Goal: Navigation & Orientation: Find specific page/section

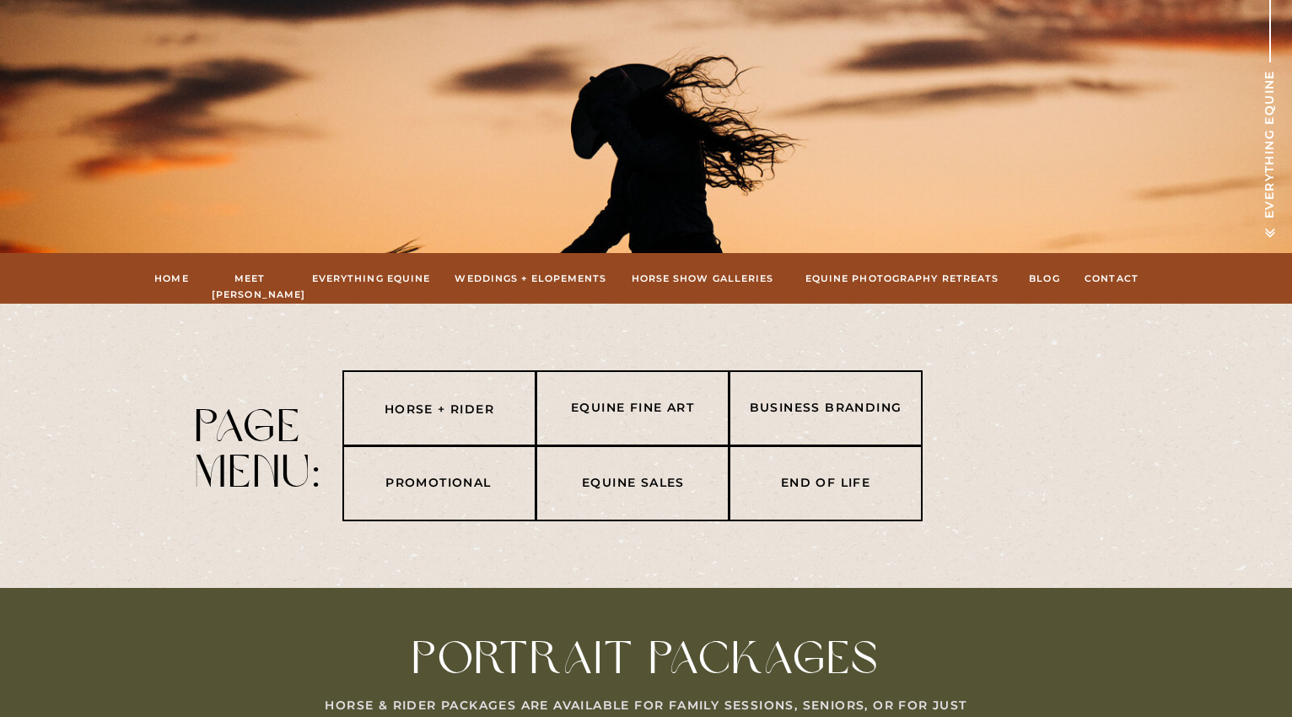
scroll to position [253, 0]
click at [470, 417] on nav "Horse + Rider" at bounding box center [439, 410] width 175 height 20
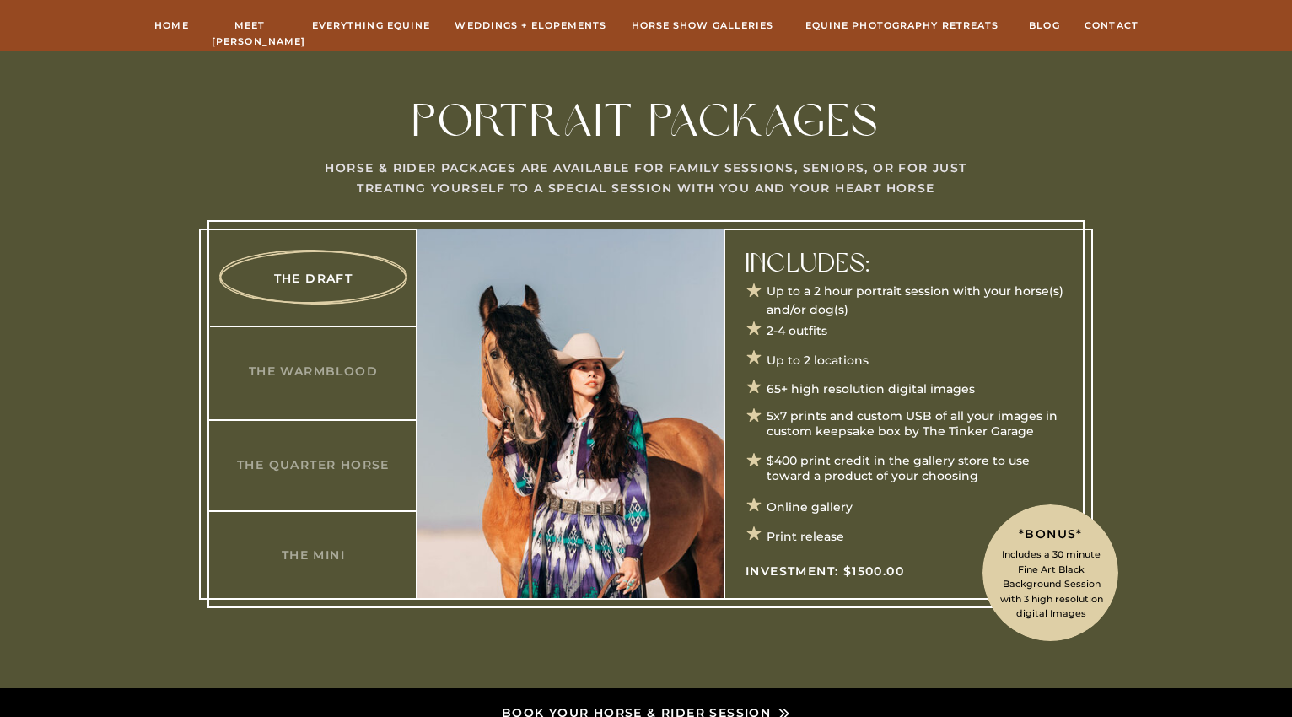
scroll to position [841, 0]
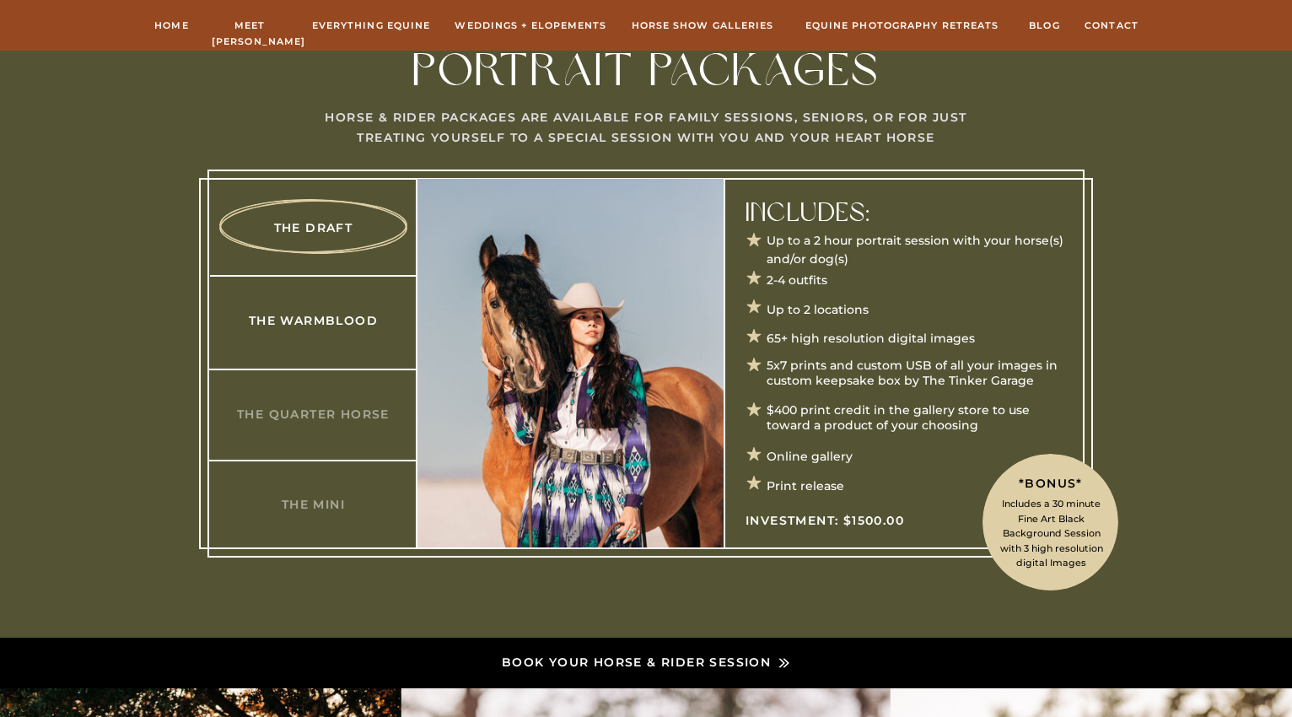
click at [304, 325] on h3 "The Warmblood" at bounding box center [313, 320] width 163 height 18
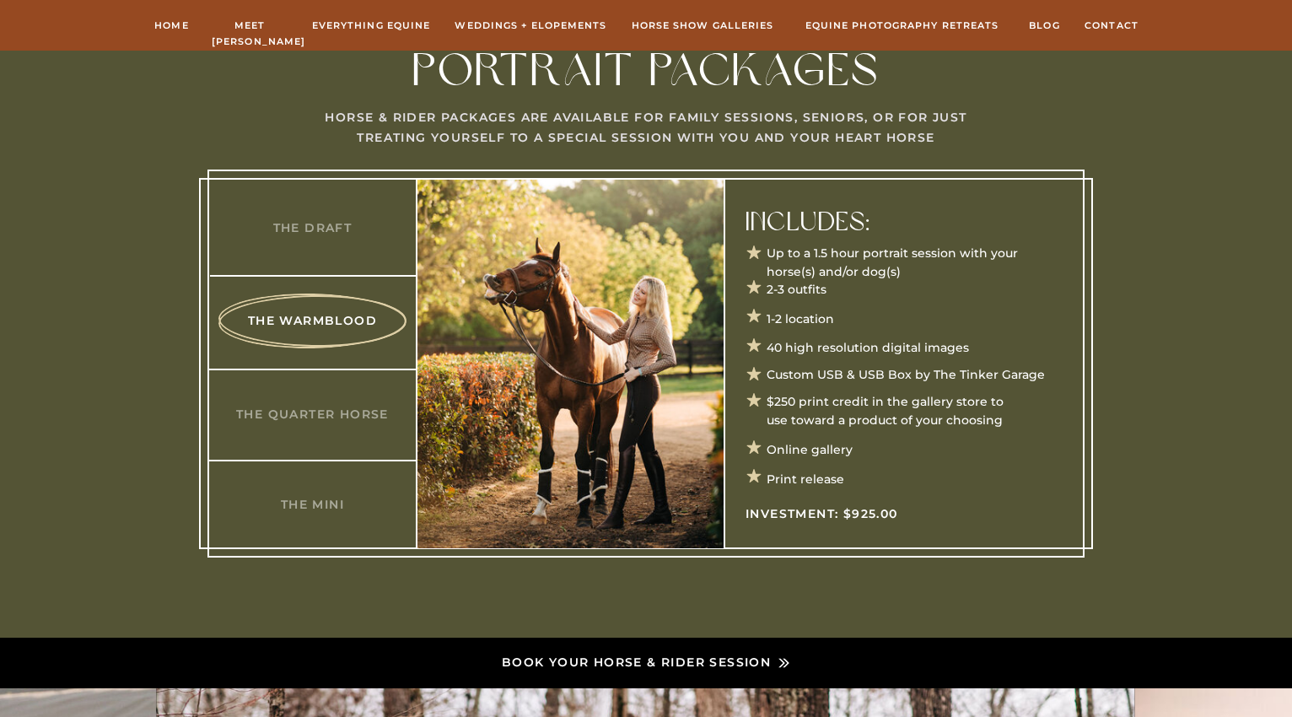
click at [316, 428] on div at bounding box center [645, 363] width 877 height 388
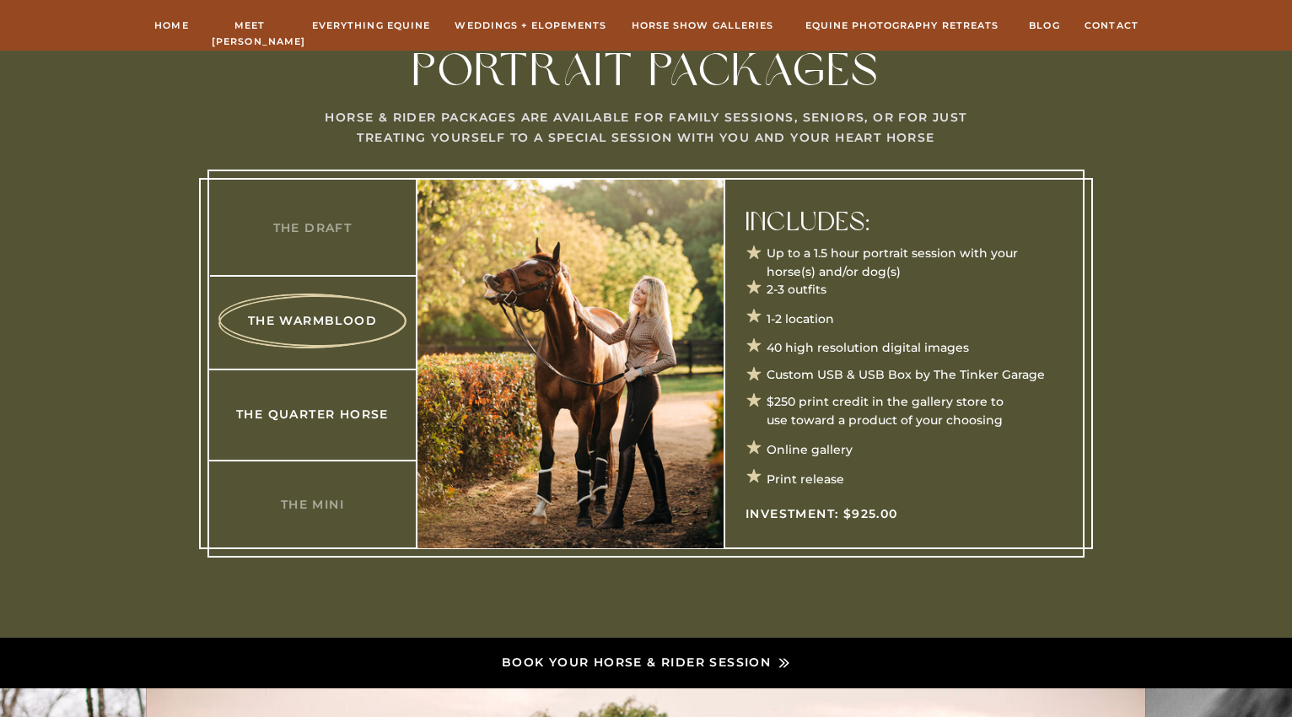
click at [316, 413] on h3 "The Quarter Horse" at bounding box center [312, 414] width 163 height 18
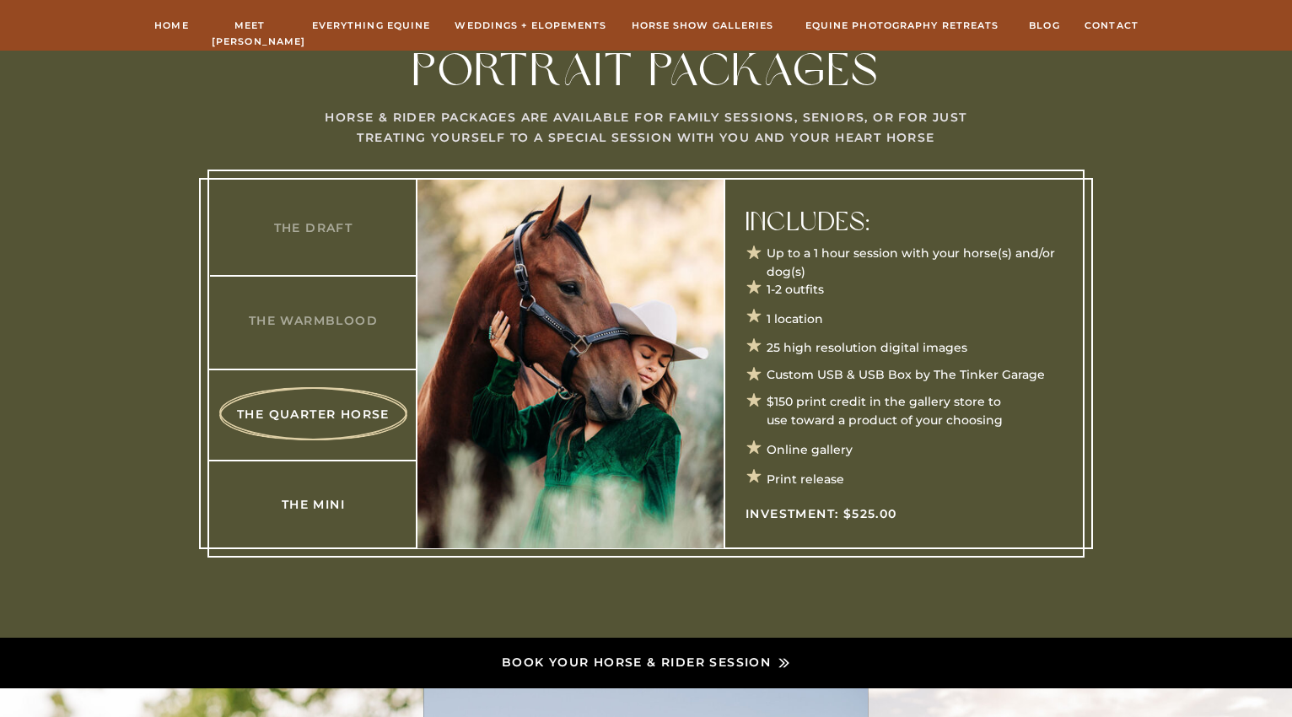
click at [328, 504] on h3 "The Mini" at bounding box center [313, 504] width 163 height 18
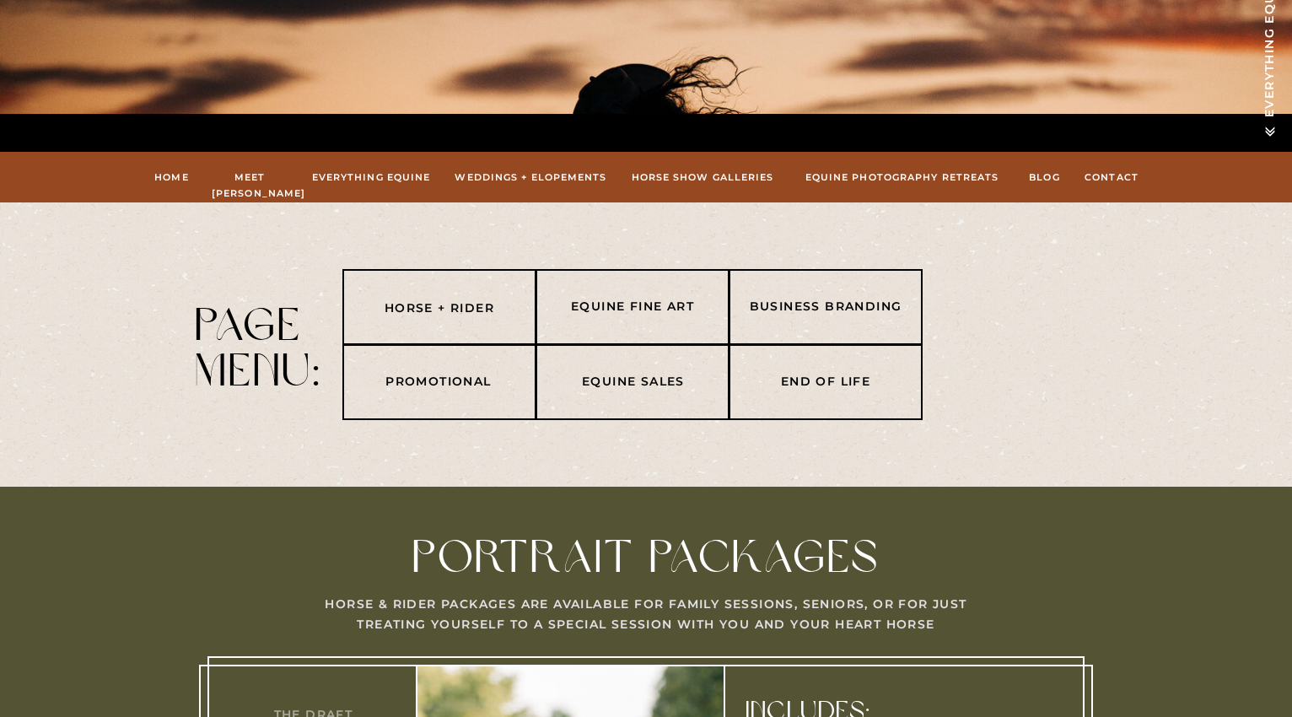
scroll to position [335, 0]
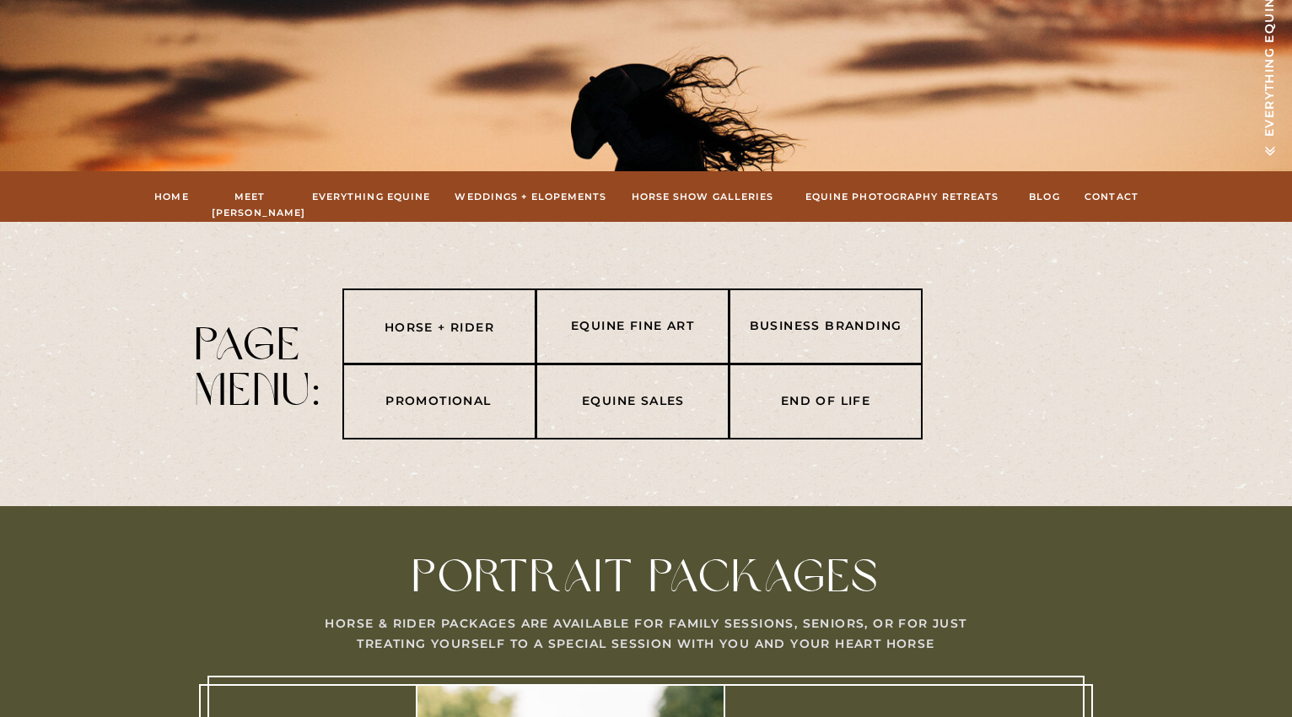
click at [630, 341] on div at bounding box center [632, 326] width 194 height 76
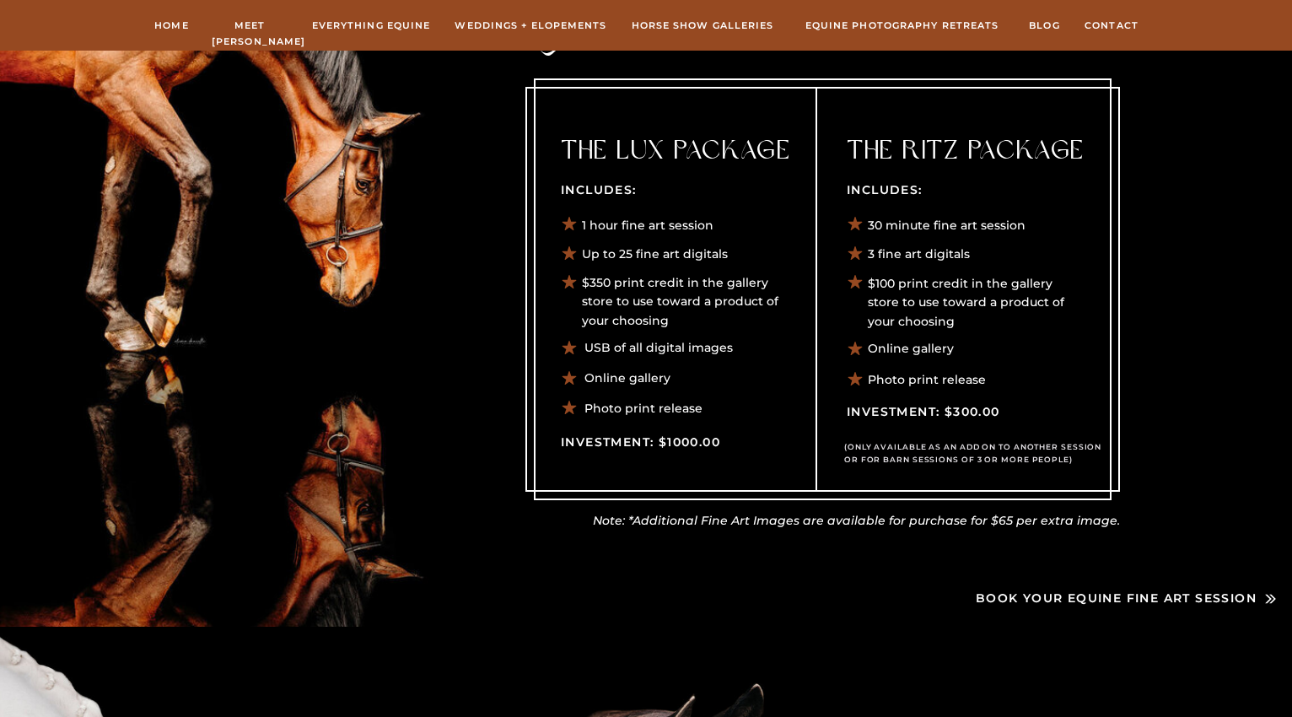
scroll to position [2949, 0]
click at [553, 23] on nav "Weddings + Elopements" at bounding box center [530, 25] width 153 height 15
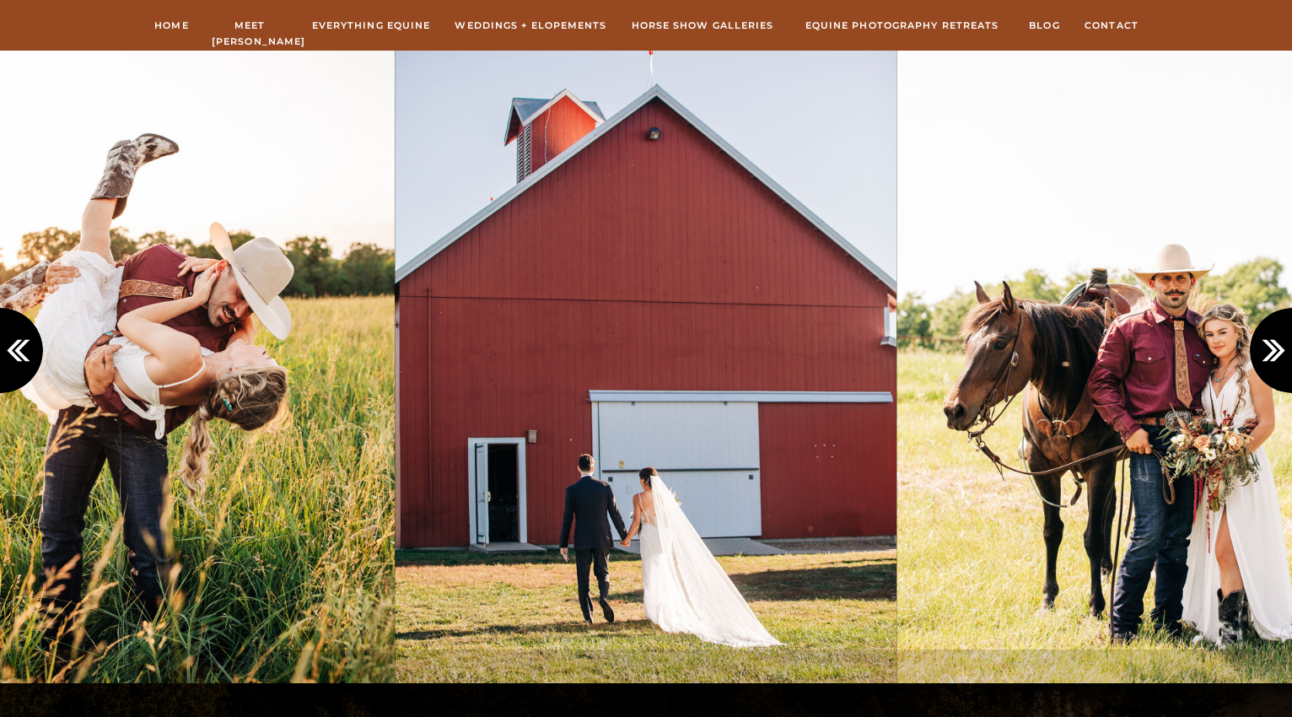
scroll to position [1349, 0]
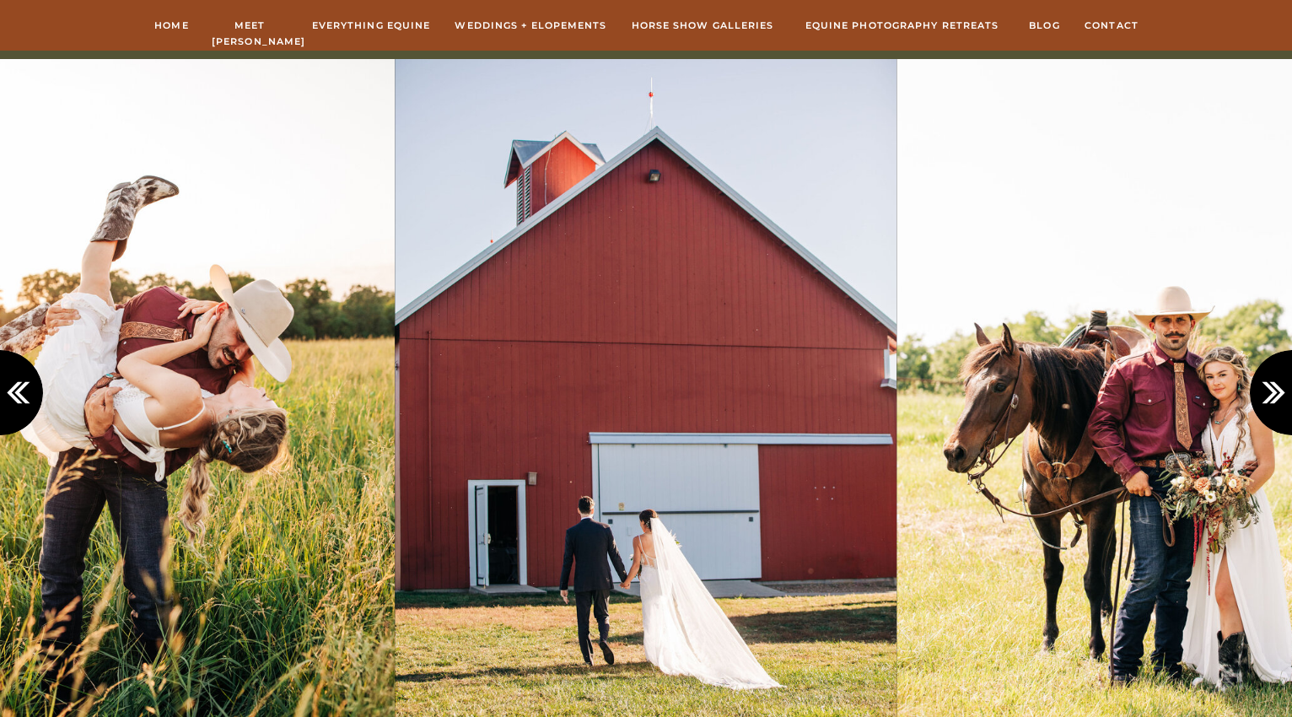
click at [1266, 386] on icon at bounding box center [1277, 393] width 28 height 28
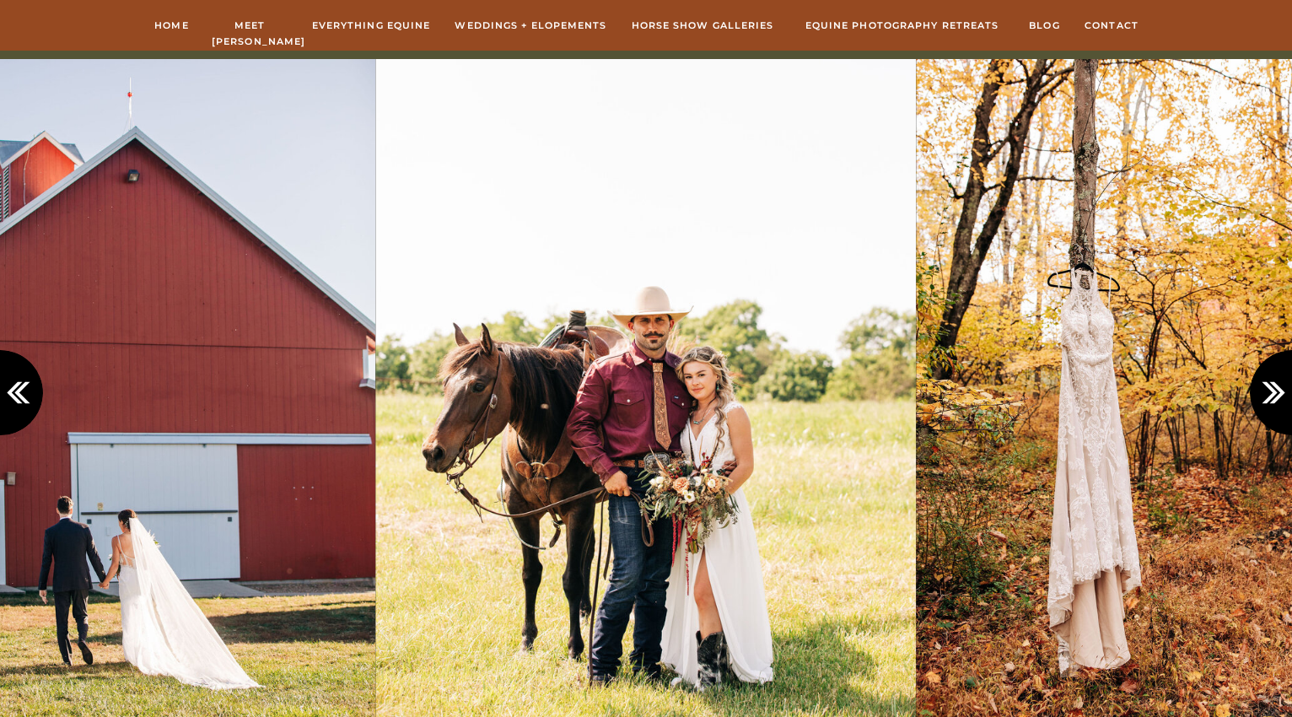
click at [1266, 386] on icon at bounding box center [1277, 393] width 28 height 28
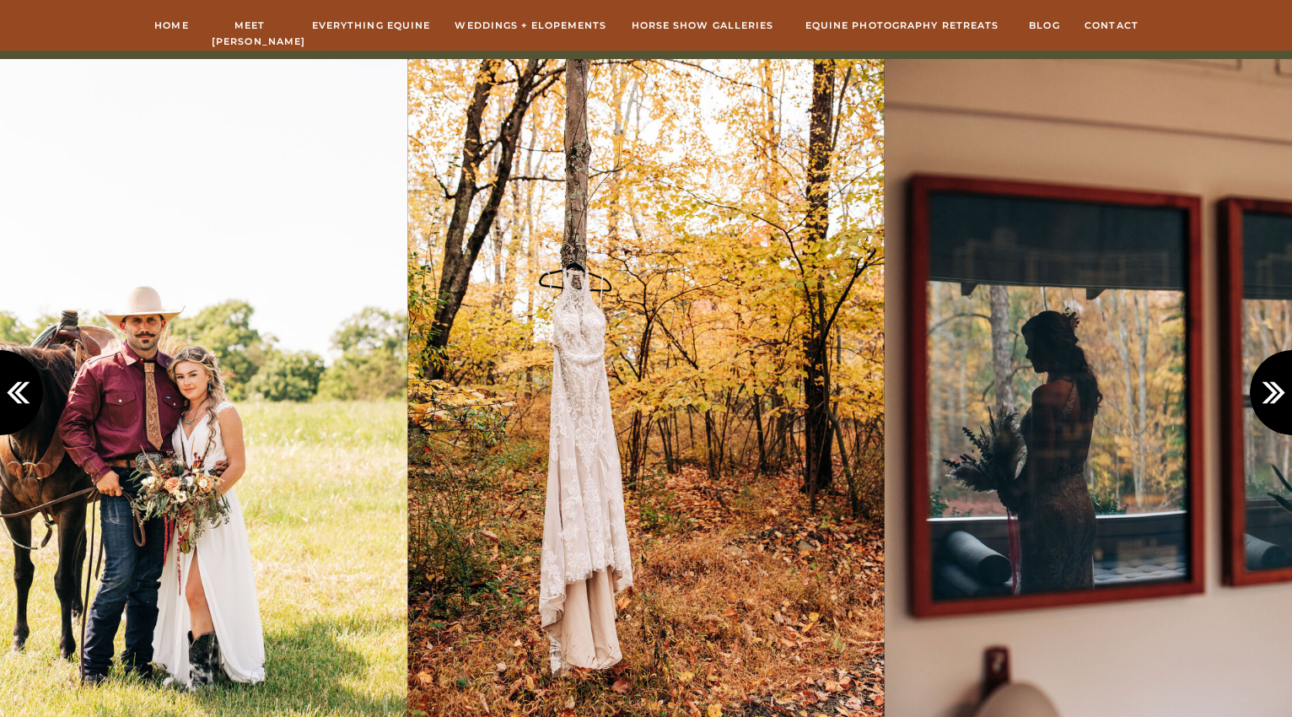
click at [1266, 386] on icon at bounding box center [1277, 393] width 28 height 28
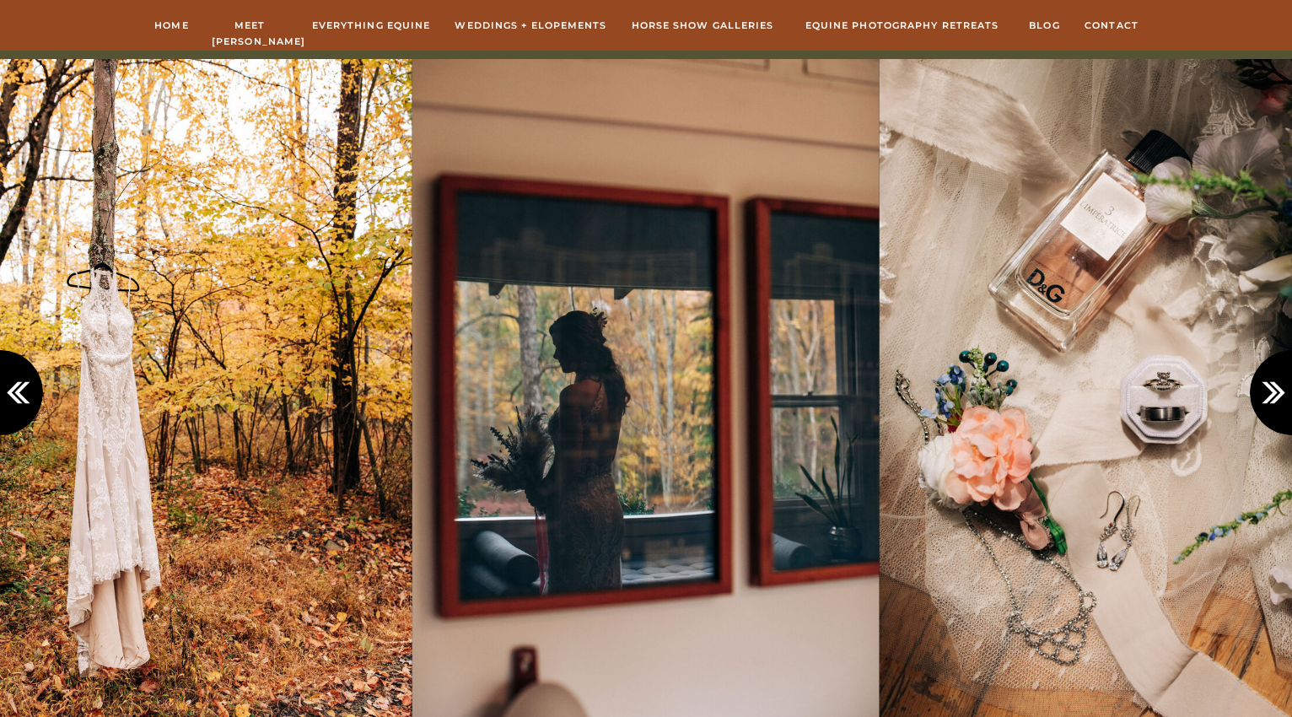
click at [1266, 386] on icon at bounding box center [1277, 393] width 28 height 28
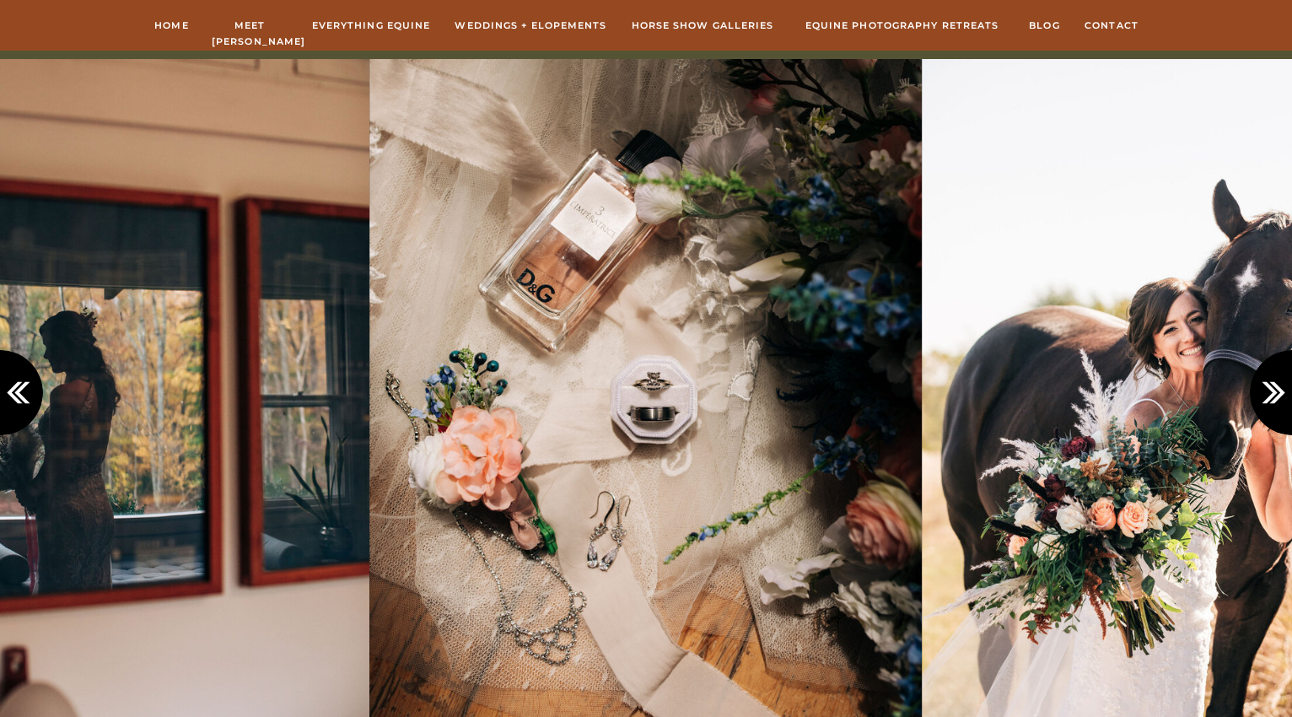
click at [1266, 386] on icon at bounding box center [1277, 393] width 28 height 28
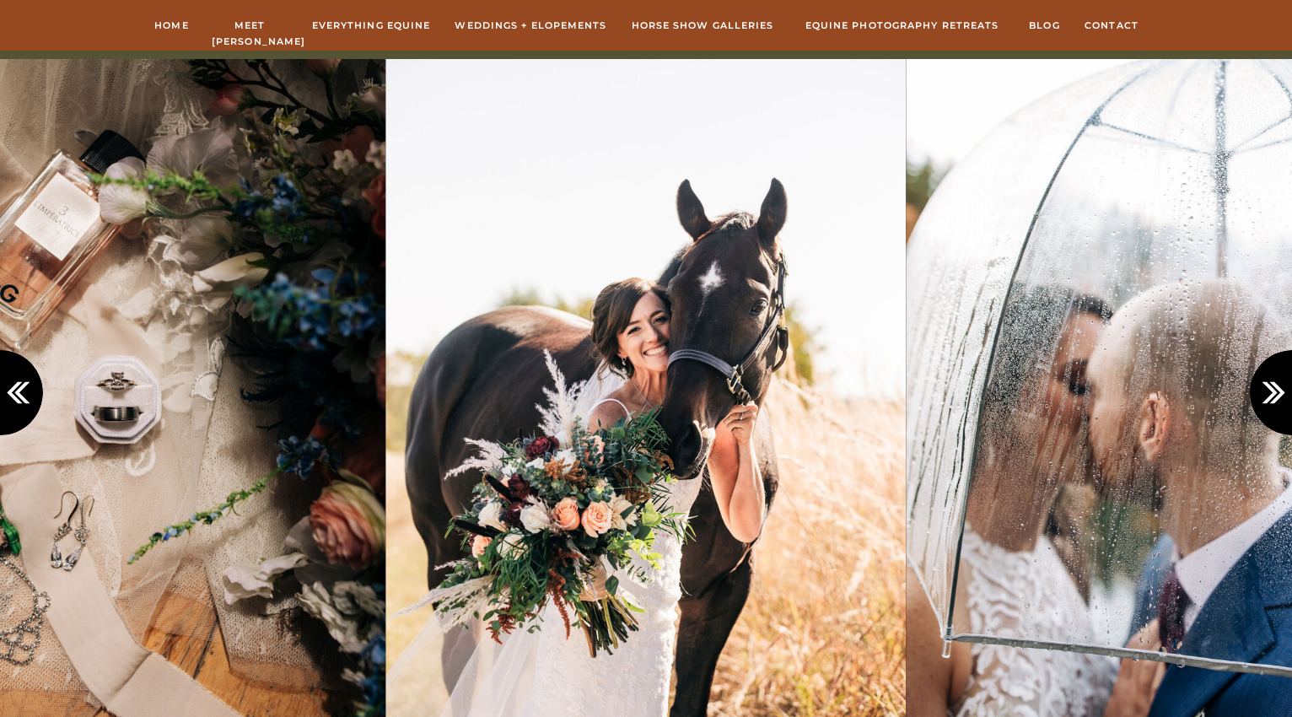
click at [1266, 386] on icon at bounding box center [1277, 393] width 28 height 28
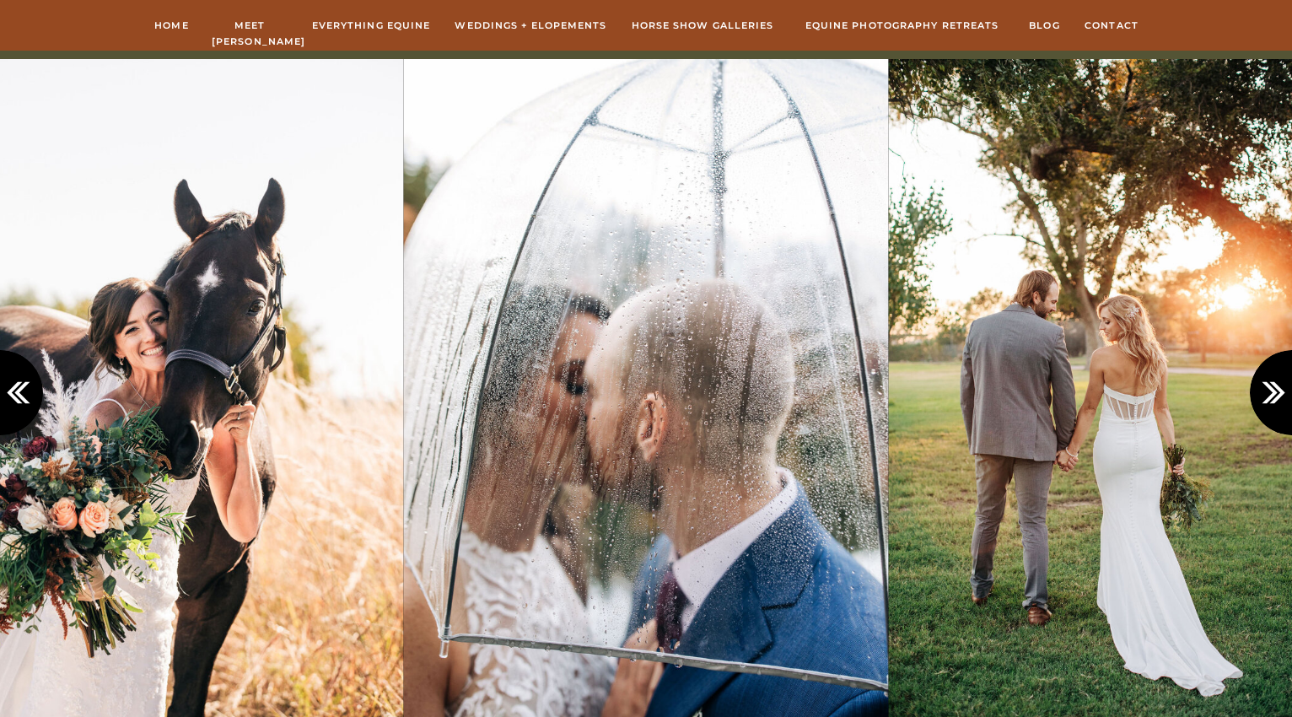
click at [1266, 386] on icon at bounding box center [1277, 393] width 28 height 28
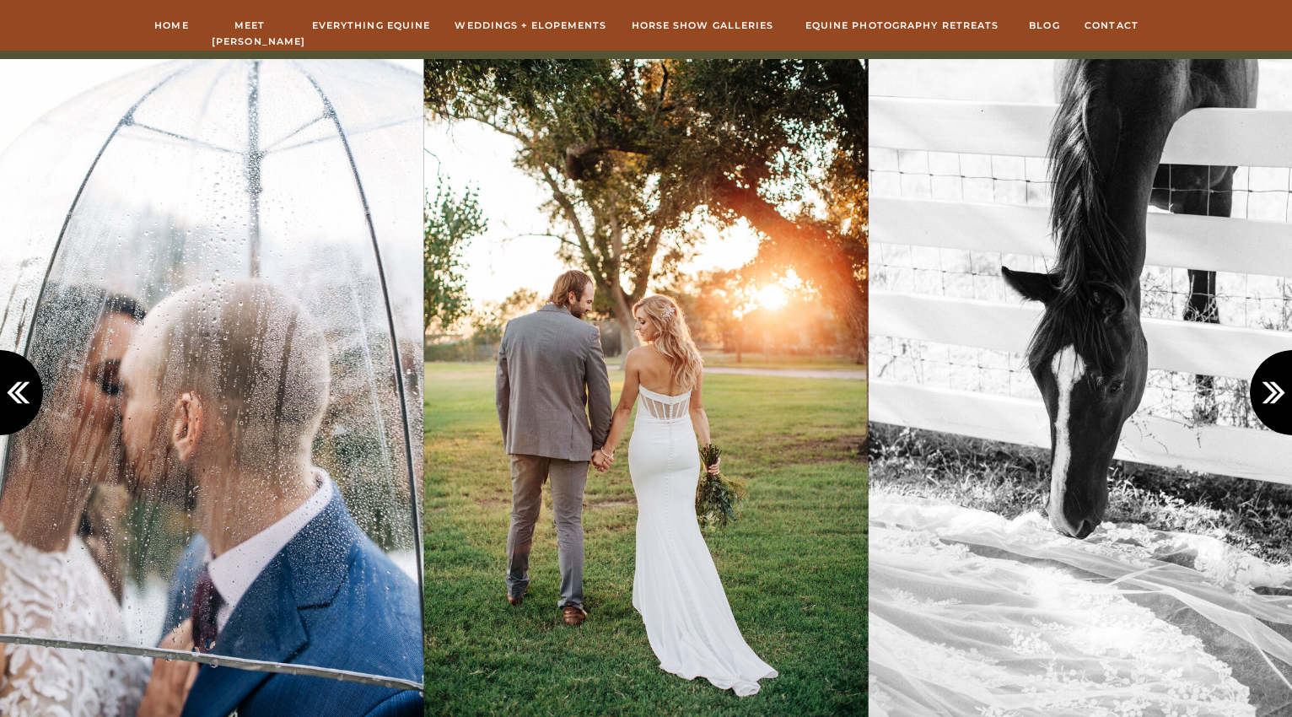
click at [1266, 386] on icon at bounding box center [1277, 393] width 28 height 28
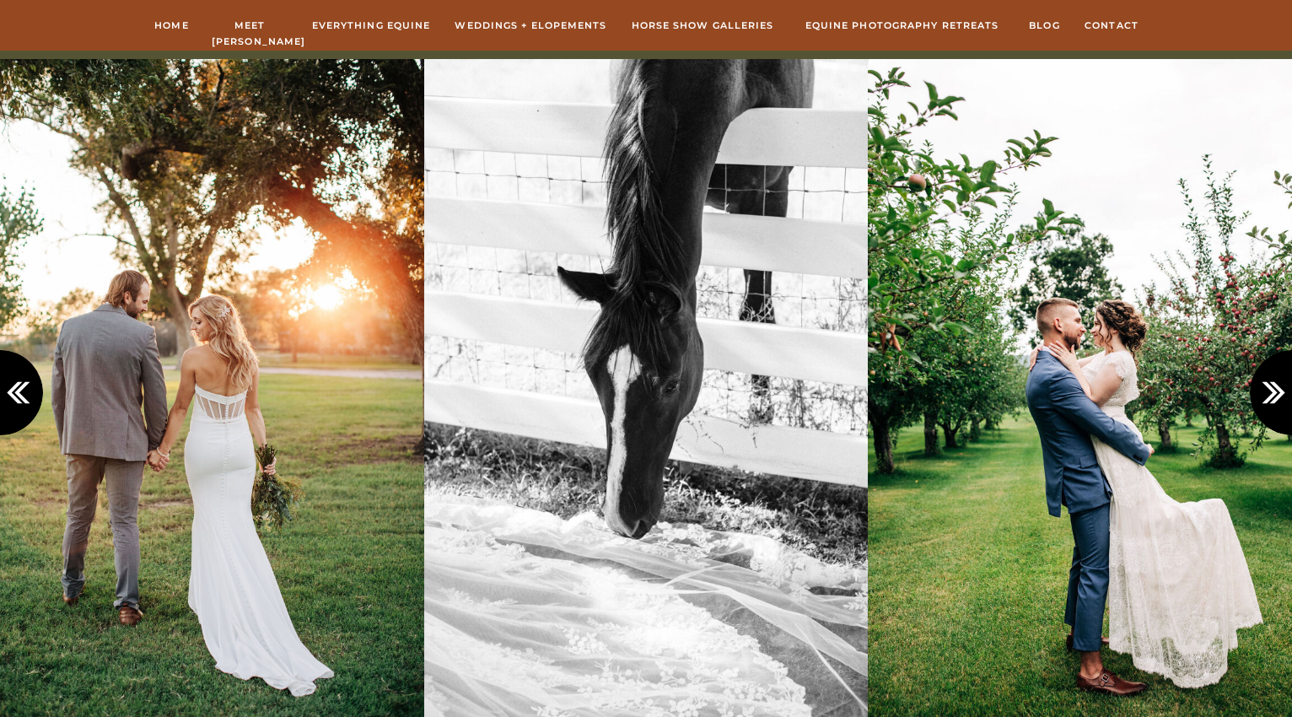
click at [1266, 386] on icon at bounding box center [1277, 393] width 28 height 28
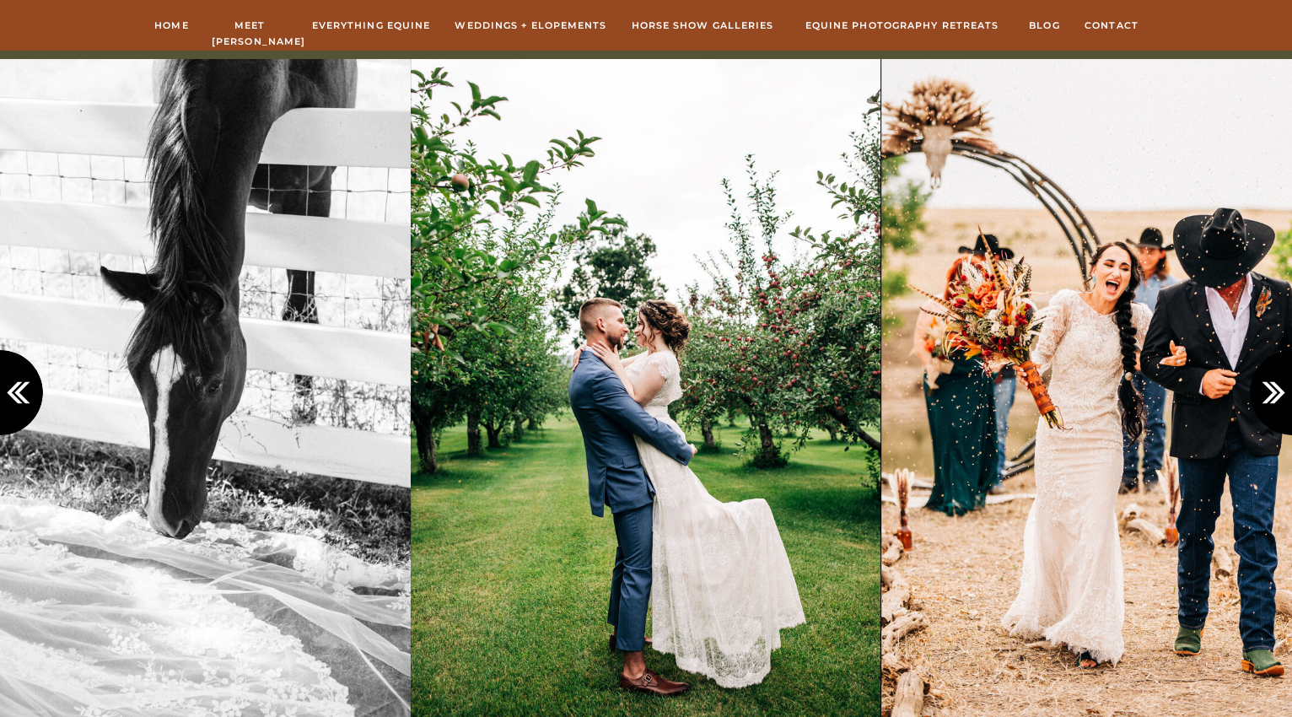
click at [1266, 386] on icon at bounding box center [1277, 393] width 28 height 28
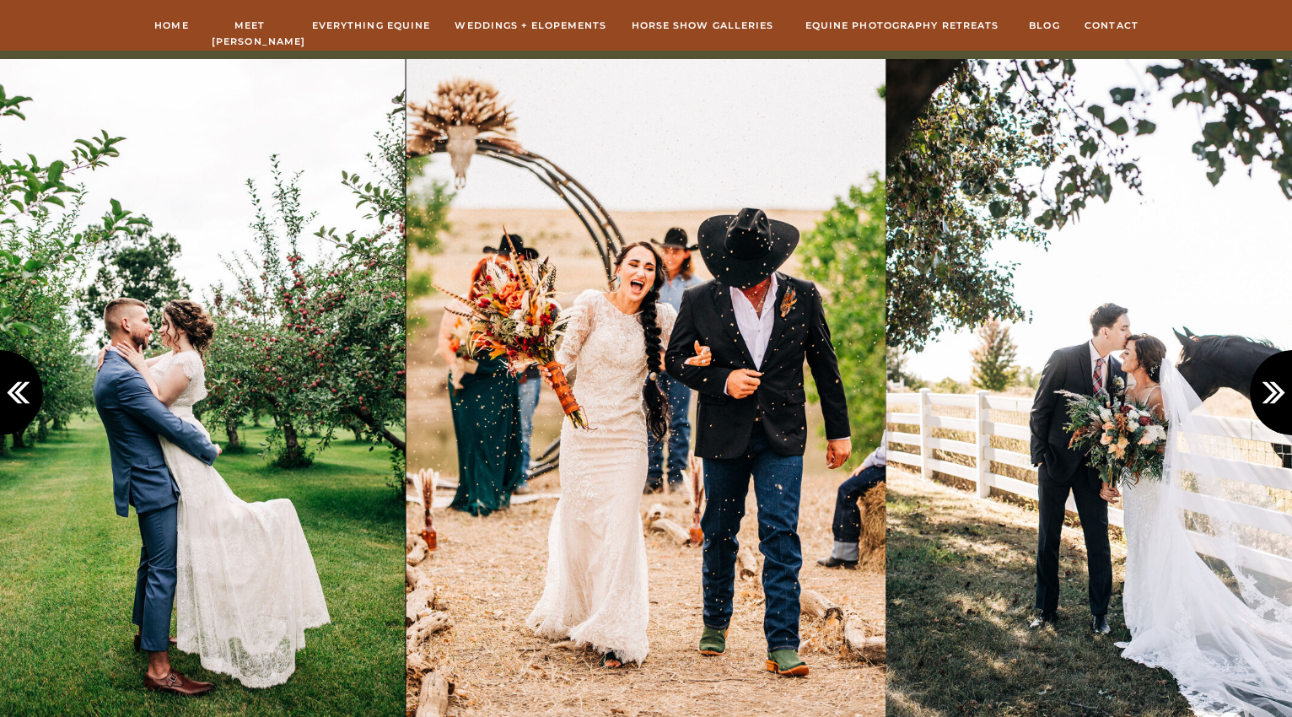
click at [1266, 386] on icon at bounding box center [1277, 393] width 28 height 28
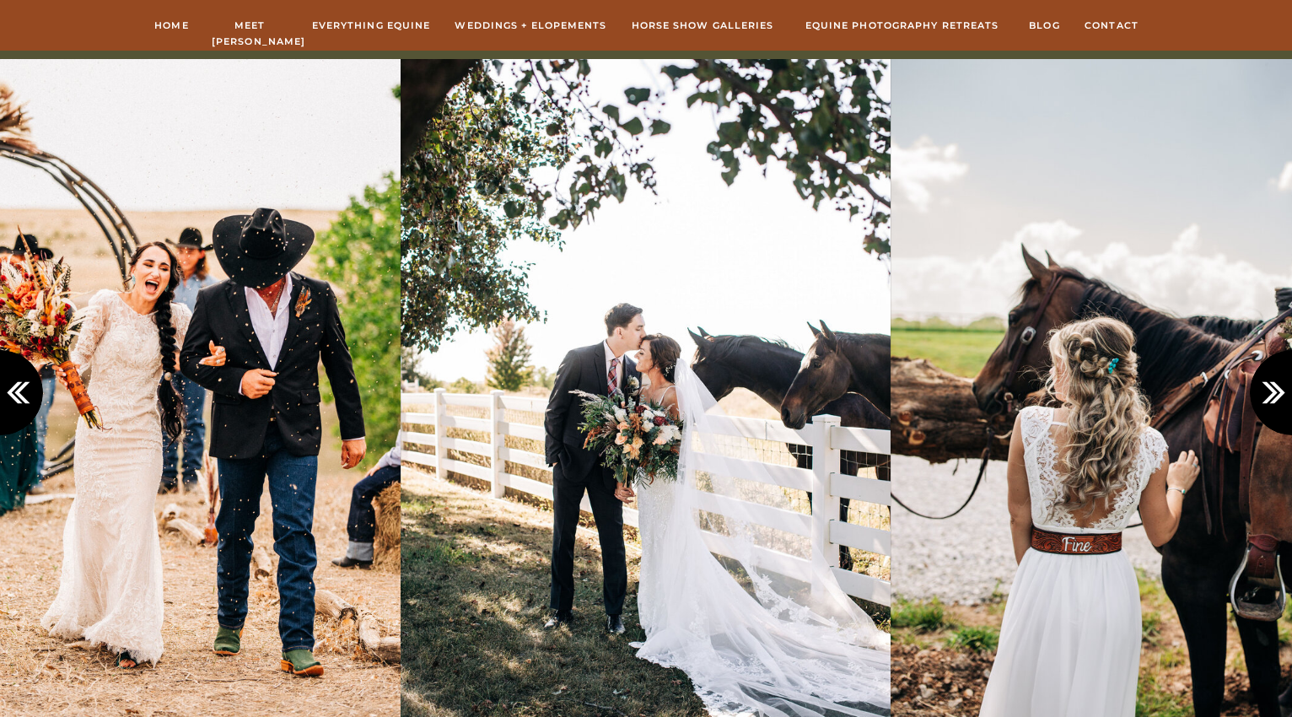
click at [1266, 386] on icon at bounding box center [1277, 393] width 28 height 28
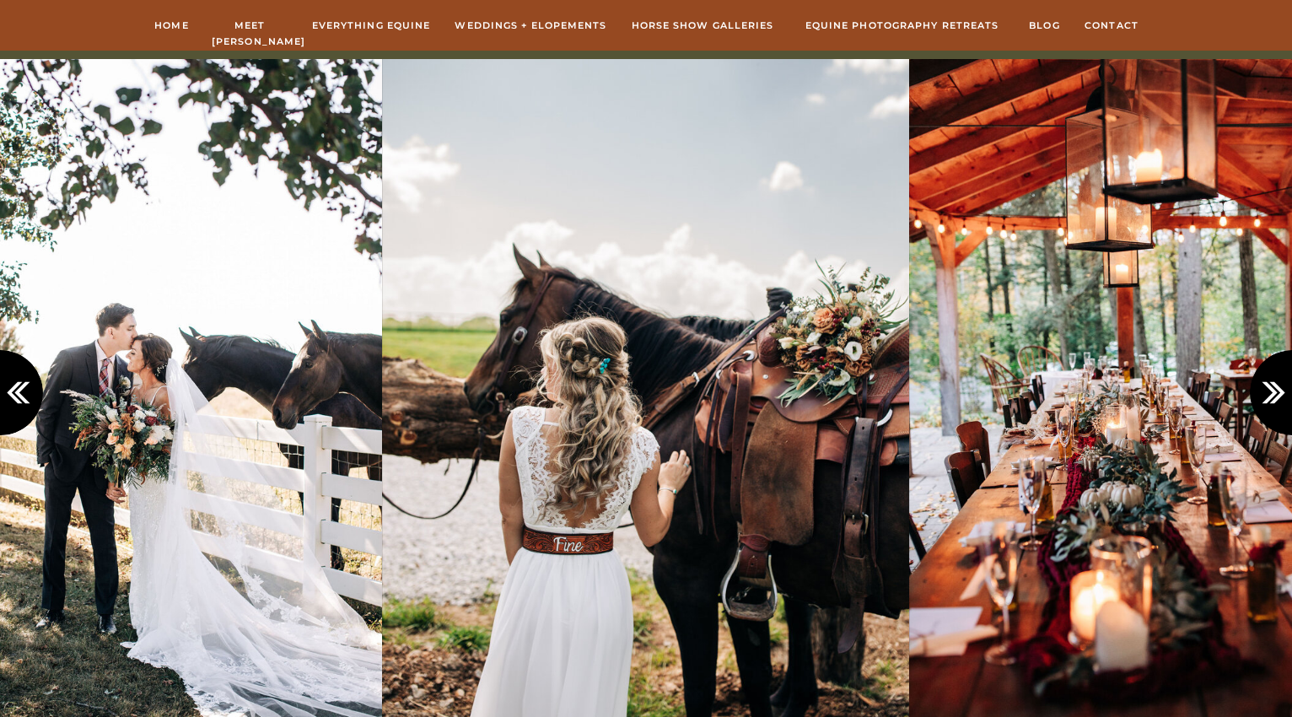
click at [1266, 386] on icon at bounding box center [1277, 393] width 28 height 28
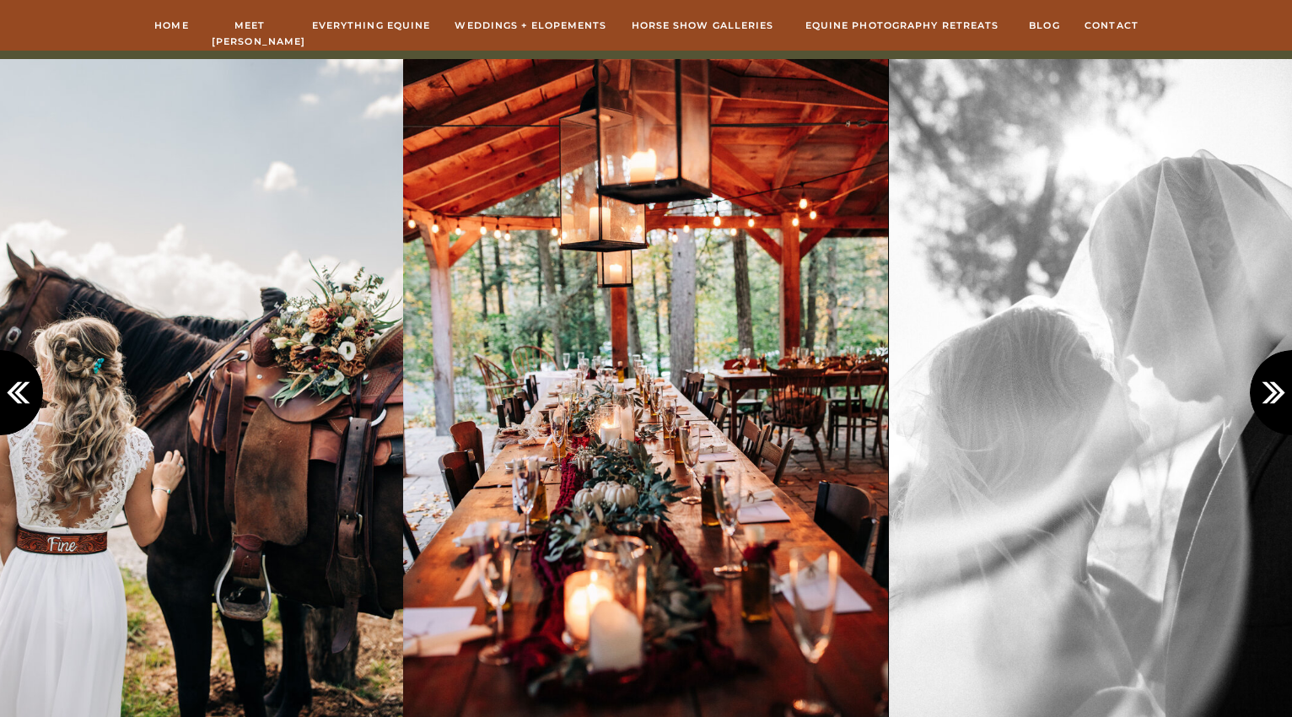
click at [1266, 386] on icon at bounding box center [1277, 393] width 28 height 28
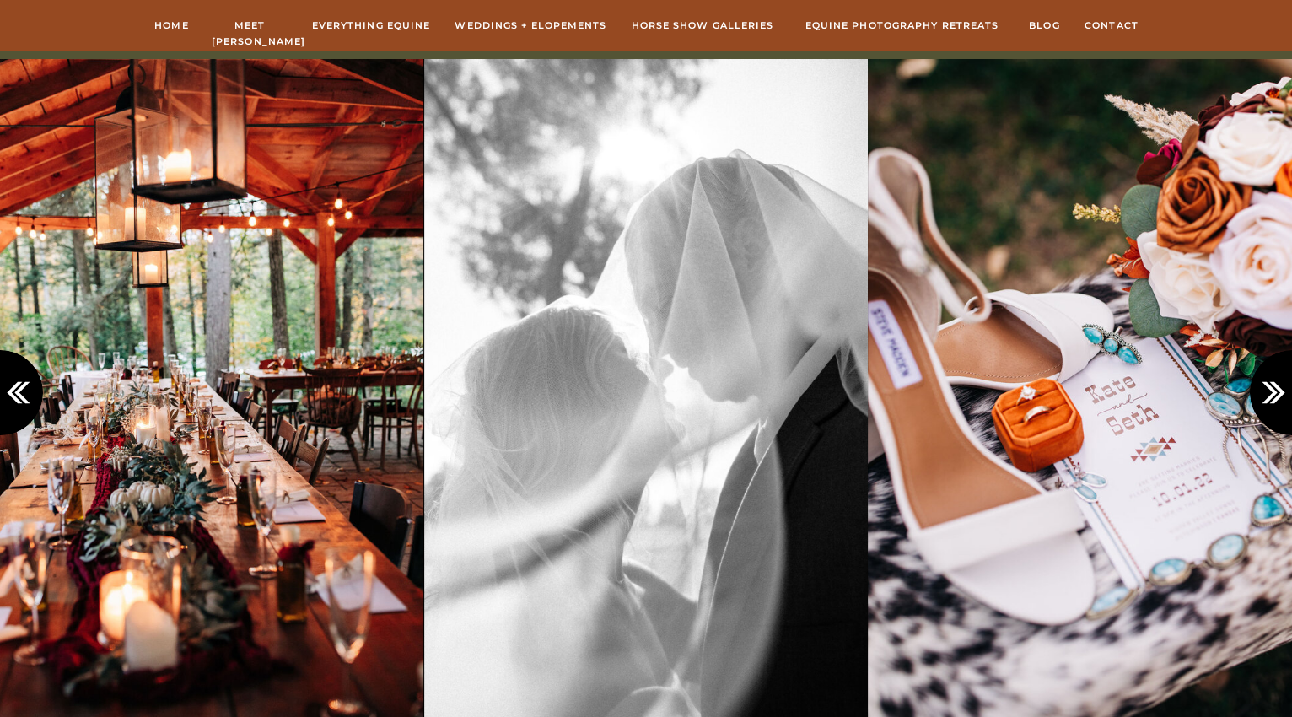
click at [1266, 386] on icon at bounding box center [1277, 393] width 28 height 28
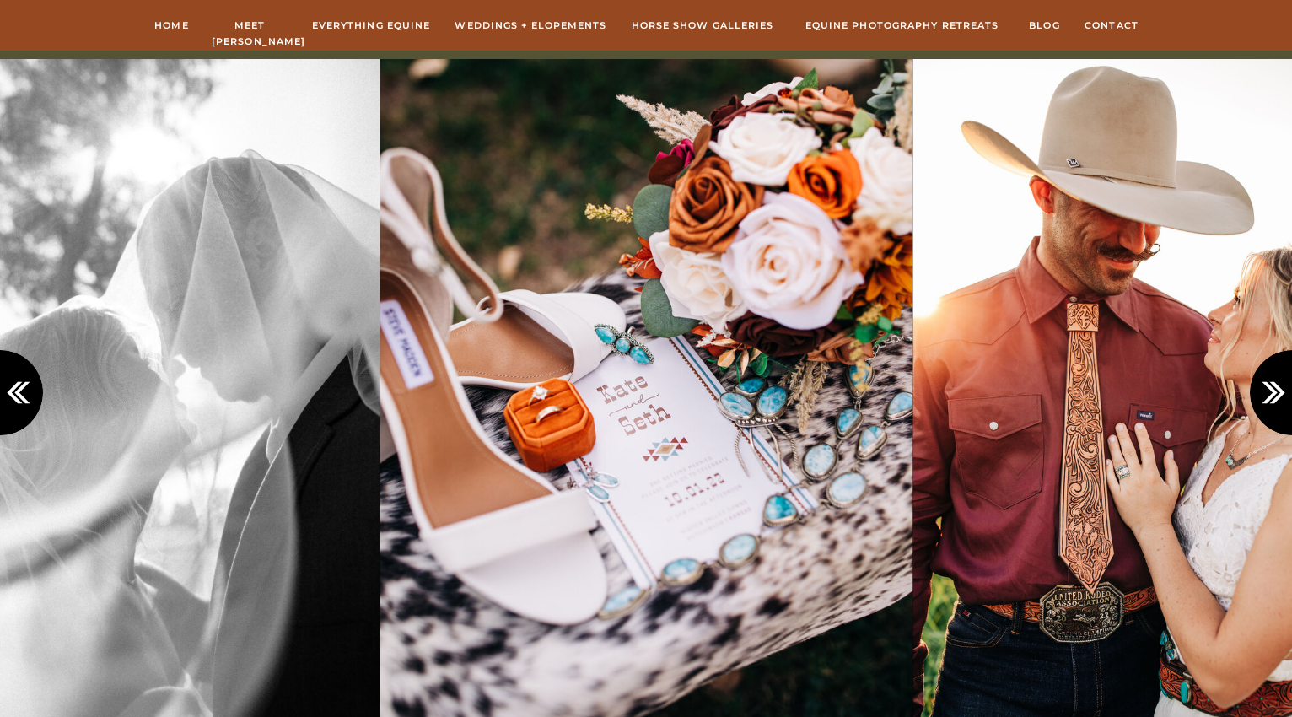
click at [1266, 386] on icon at bounding box center [1277, 393] width 28 height 28
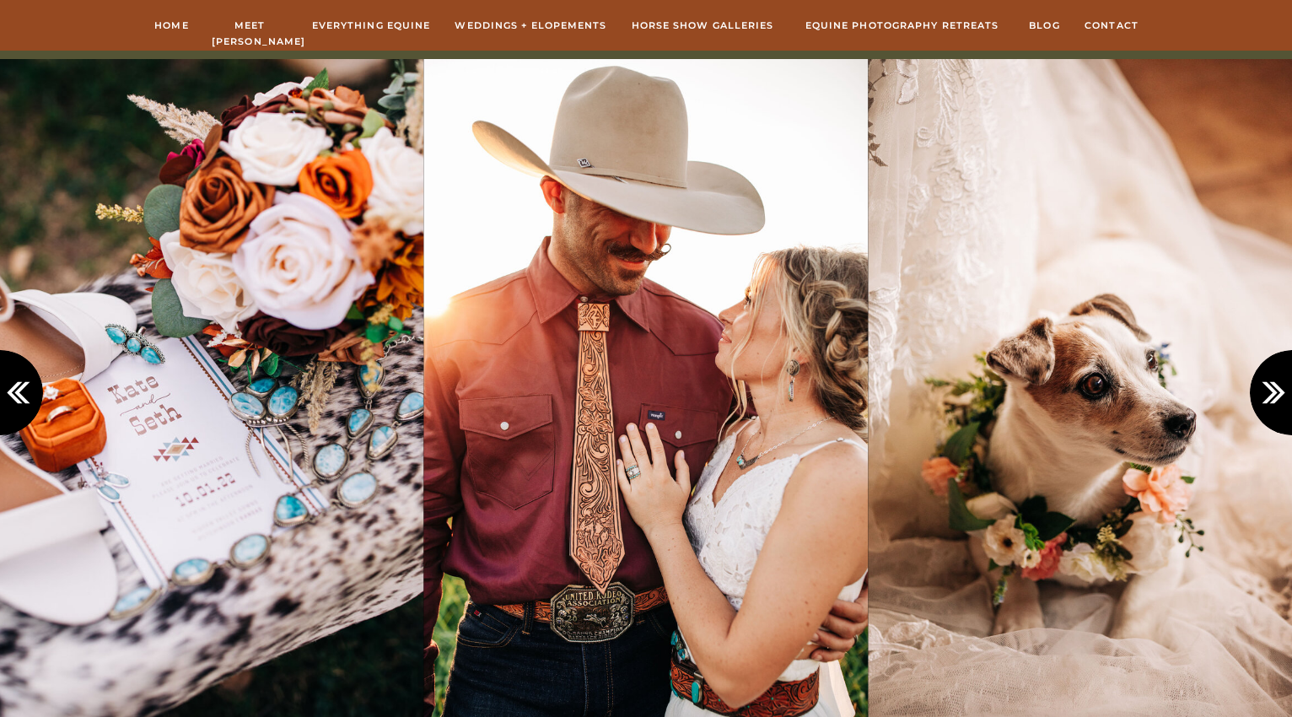
click at [1266, 386] on icon at bounding box center [1277, 393] width 28 height 28
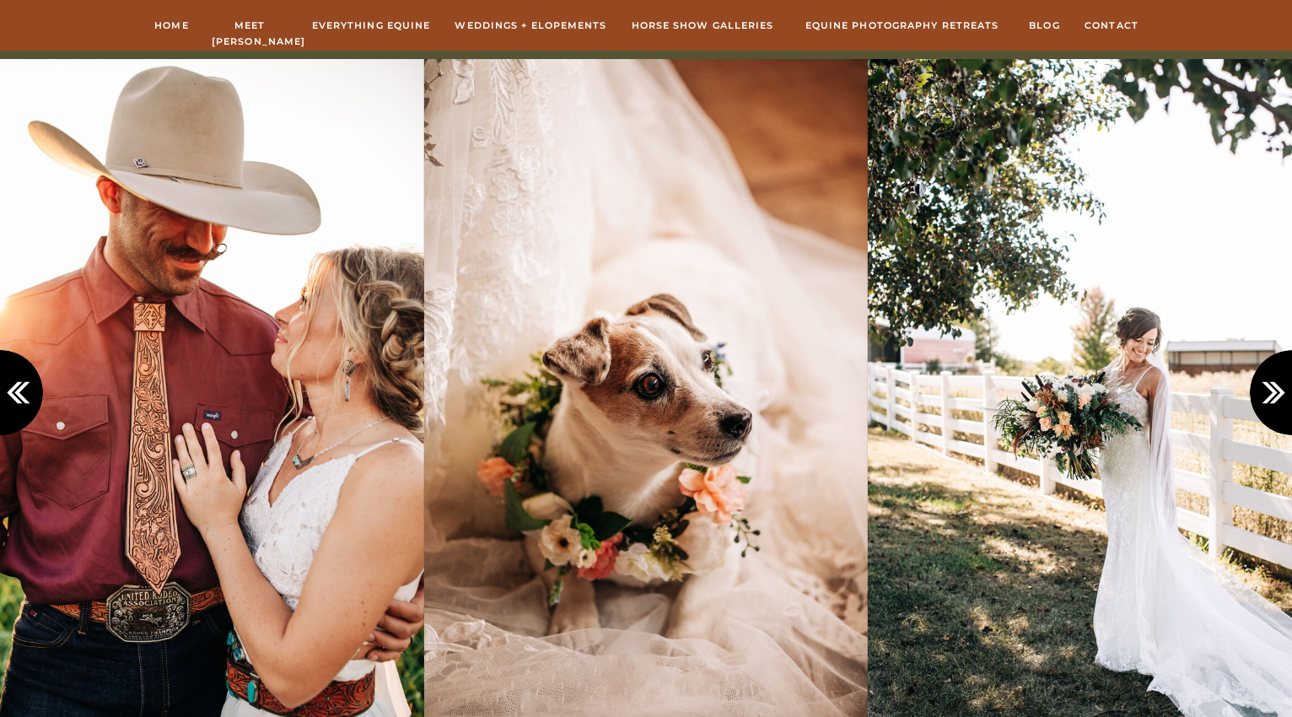
click at [1266, 386] on icon at bounding box center [1277, 393] width 28 height 28
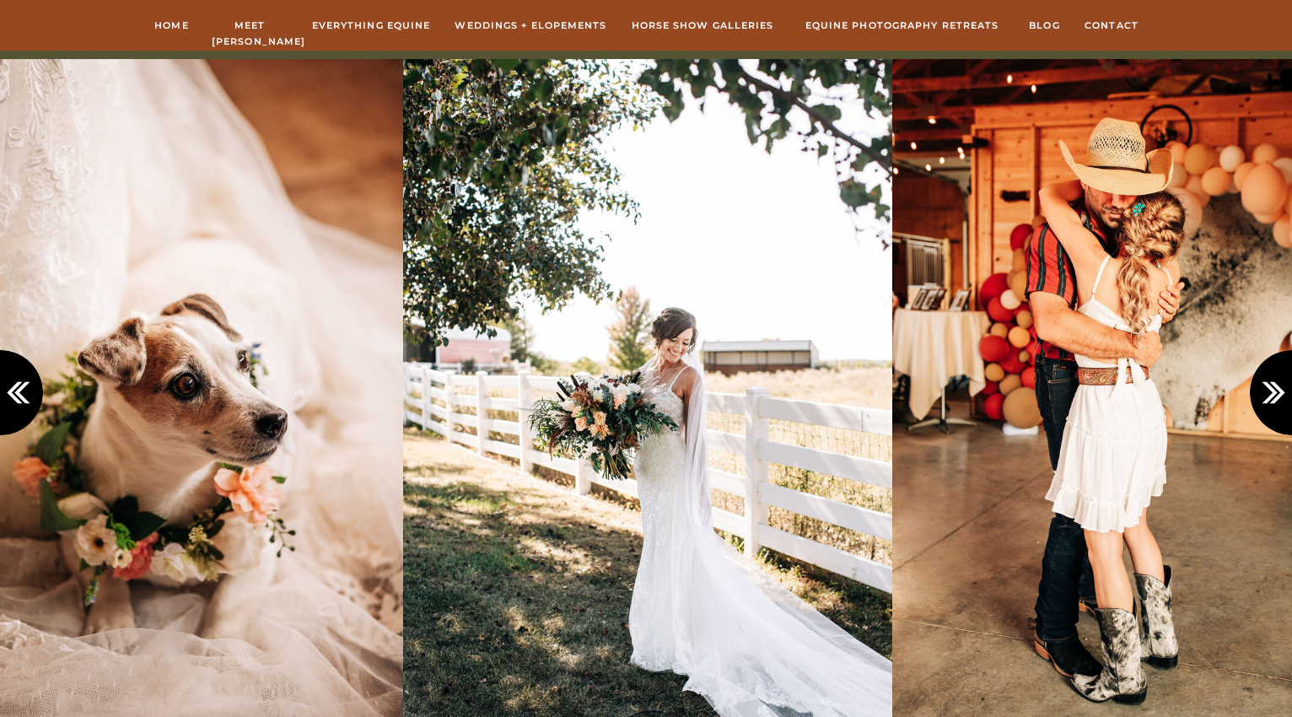
click at [1266, 386] on icon at bounding box center [1277, 393] width 28 height 28
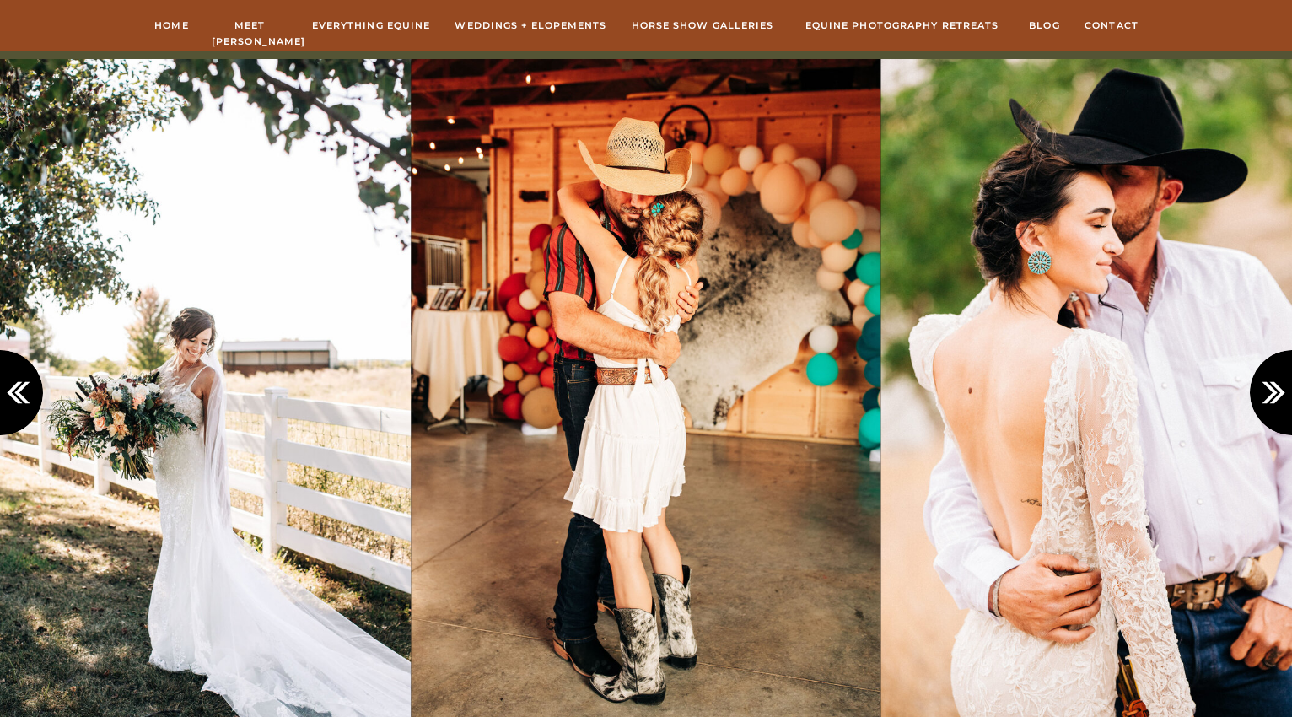
click at [1268, 389] on icon at bounding box center [1277, 393] width 28 height 28
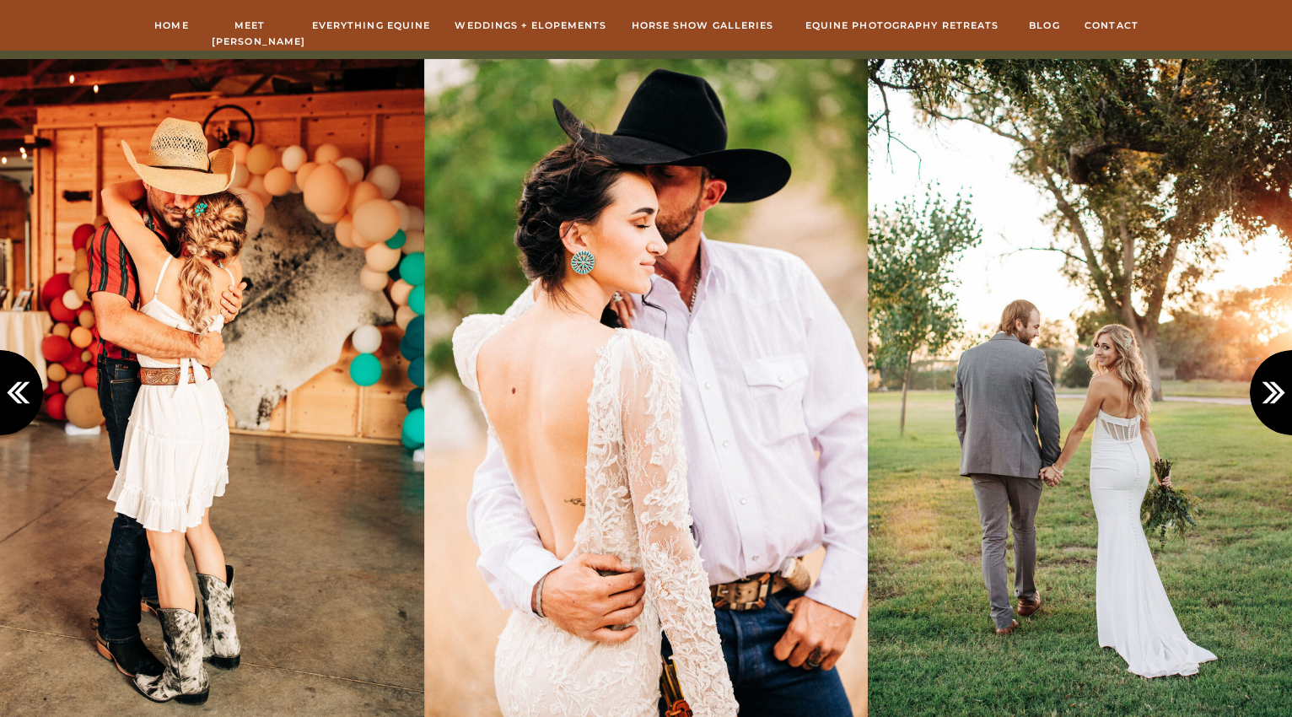
click at [1268, 389] on icon at bounding box center [1277, 393] width 28 height 28
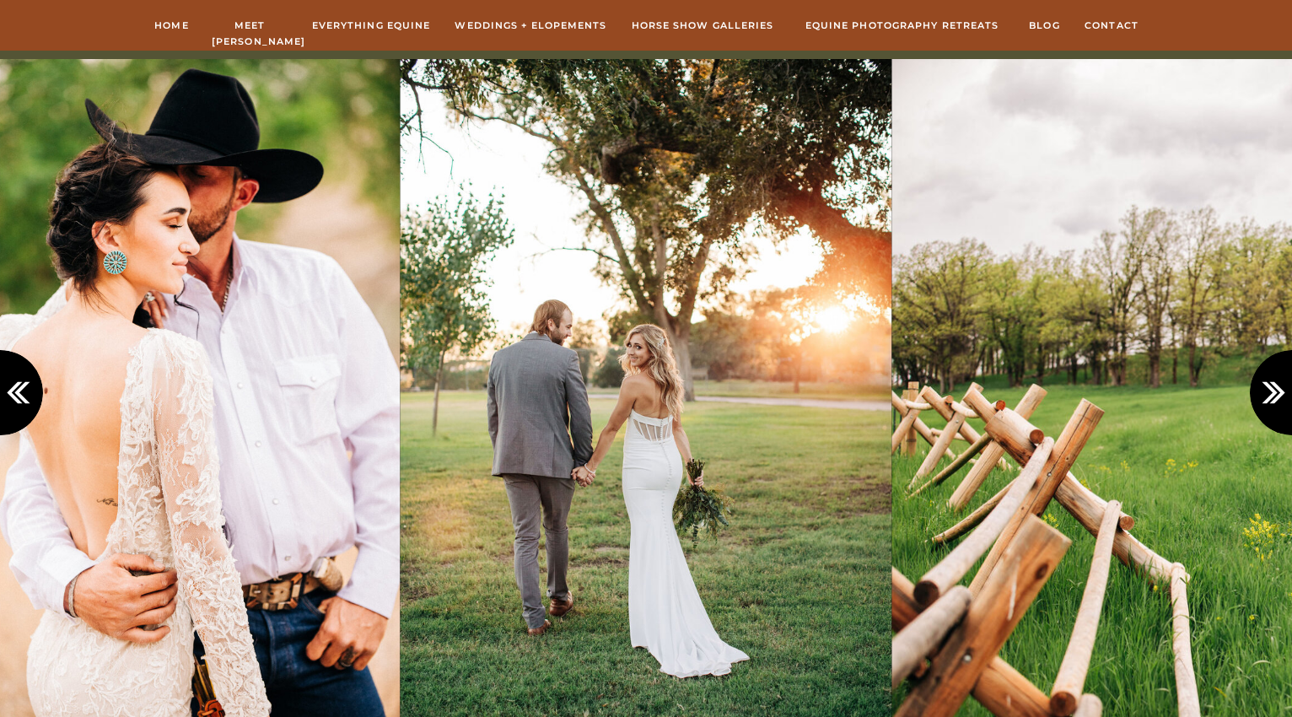
click at [1268, 389] on icon at bounding box center [1277, 393] width 28 height 28
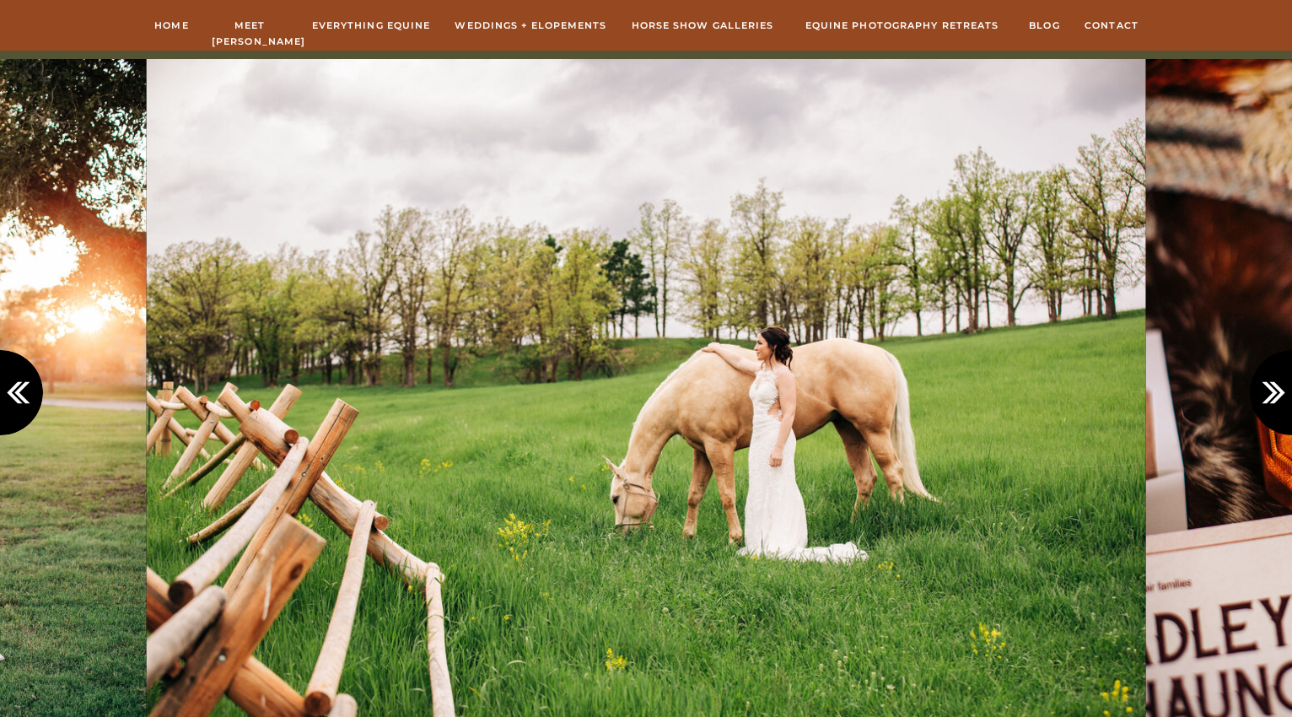
click at [1268, 389] on icon at bounding box center [1277, 393] width 28 height 28
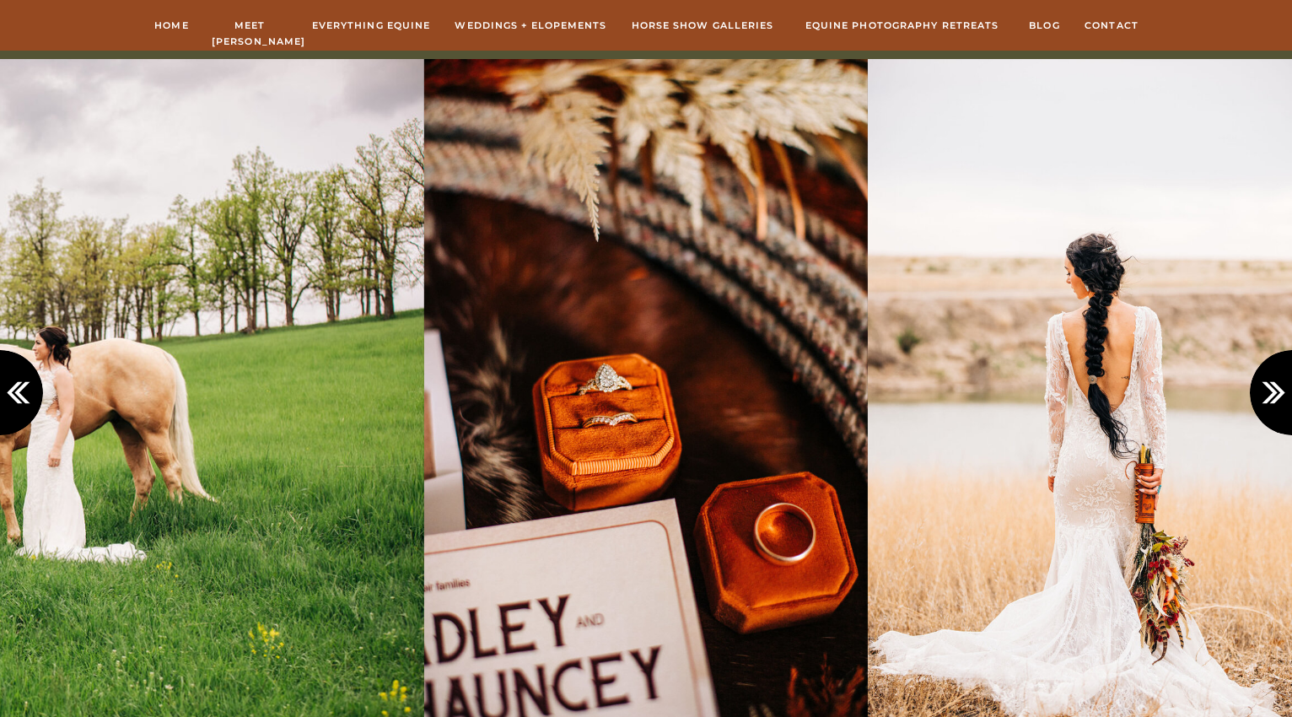
click at [1268, 389] on icon at bounding box center [1277, 393] width 28 height 28
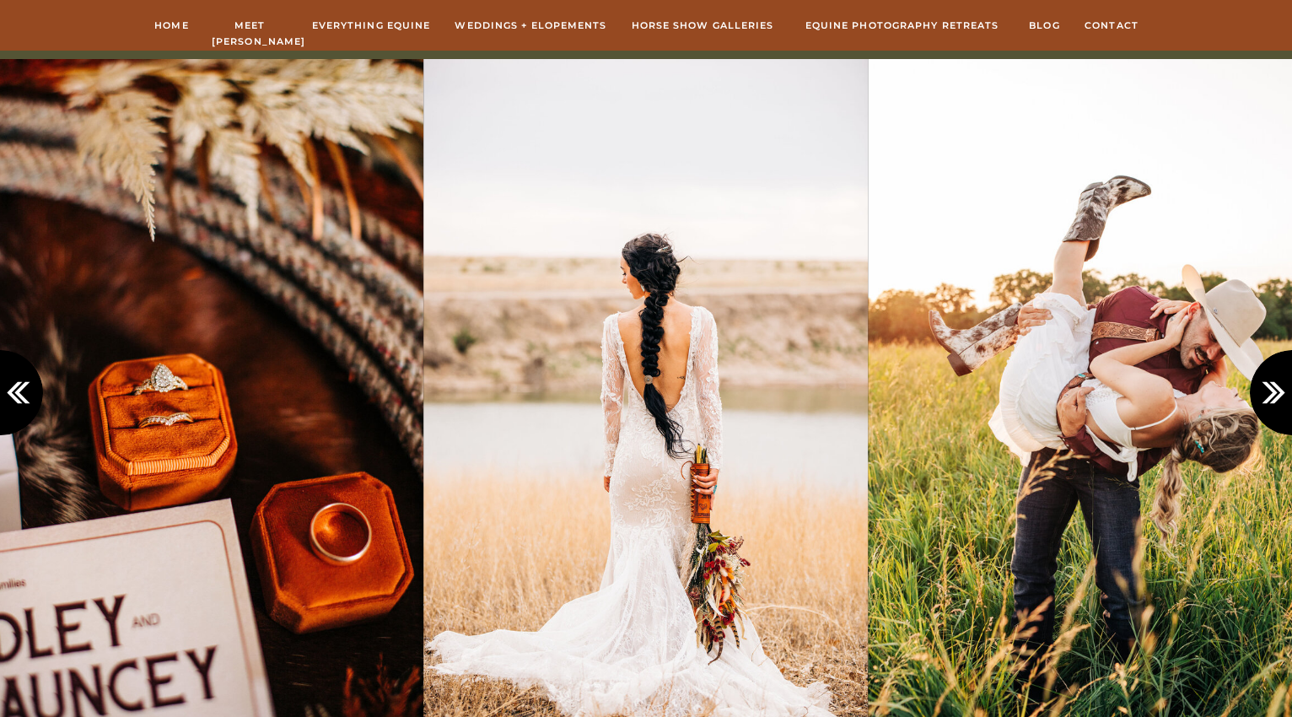
click at [1268, 389] on icon at bounding box center [1277, 393] width 28 height 28
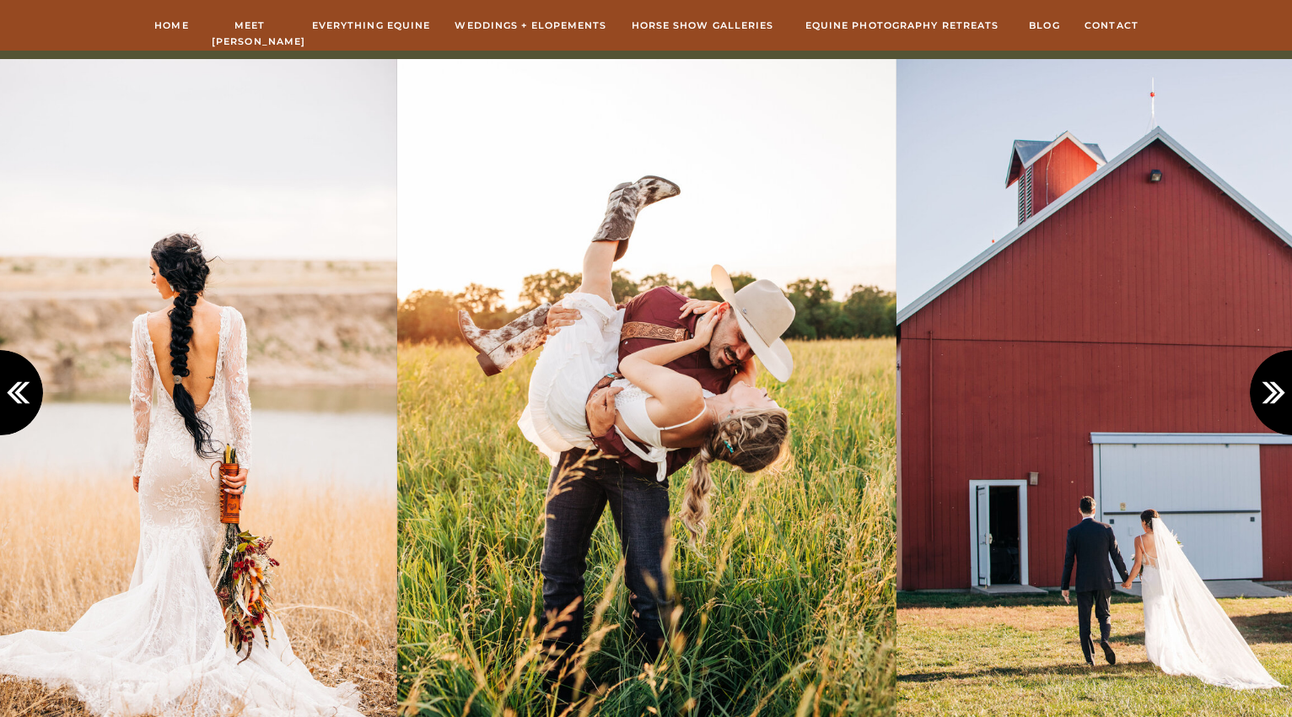
click at [1268, 389] on icon at bounding box center [1277, 393] width 28 height 28
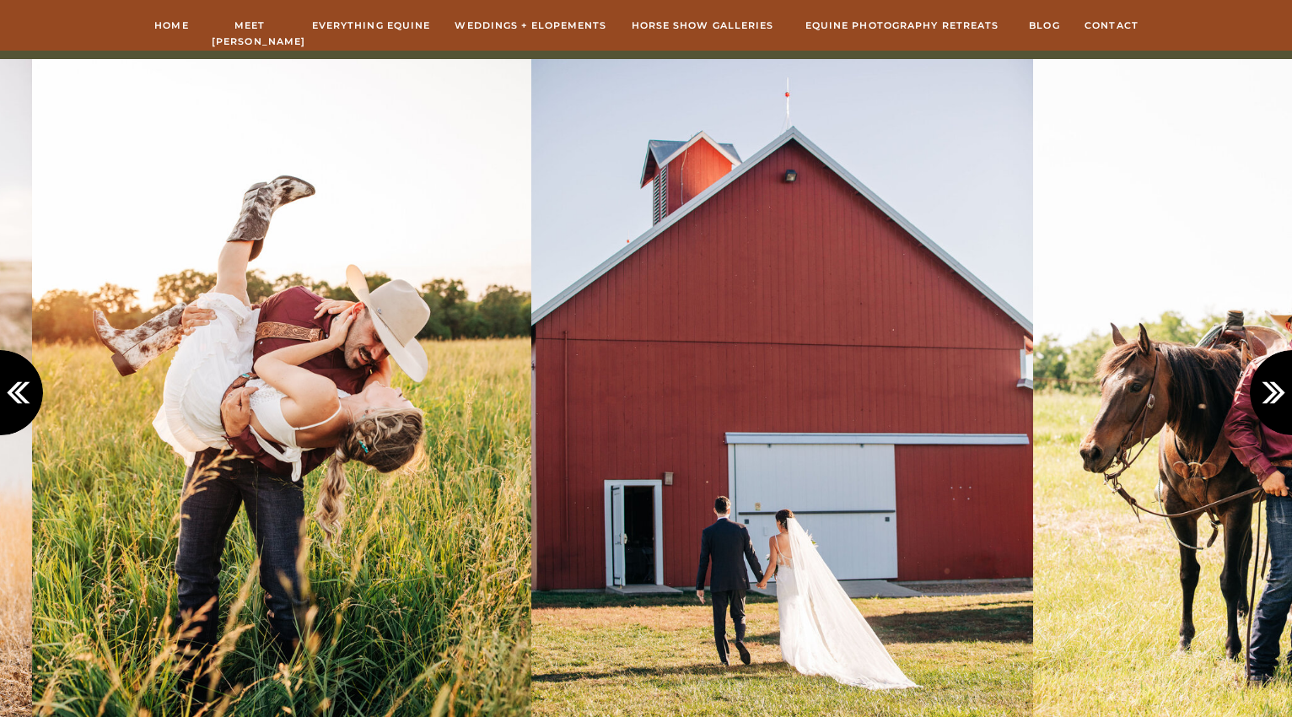
click at [1268, 389] on icon at bounding box center [1277, 393] width 28 height 28
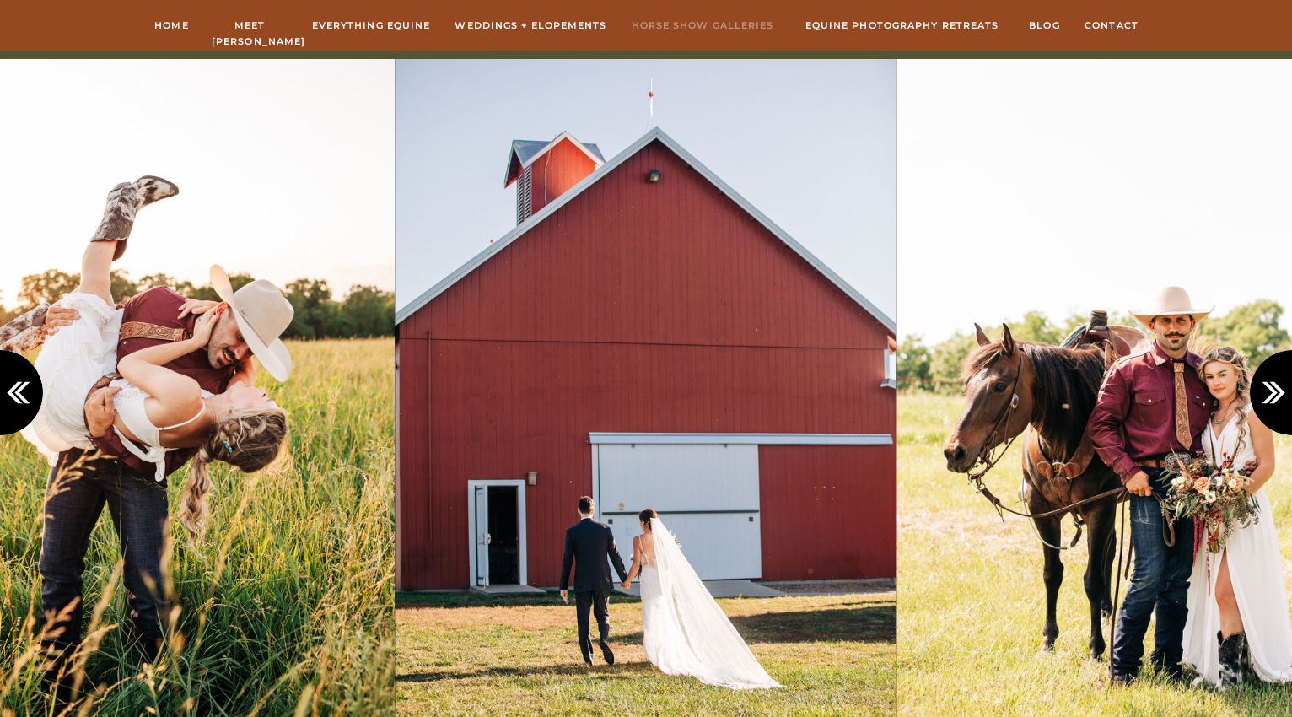
click at [695, 21] on nav "hORSE sHOW gALLERIES" at bounding box center [702, 25] width 148 height 15
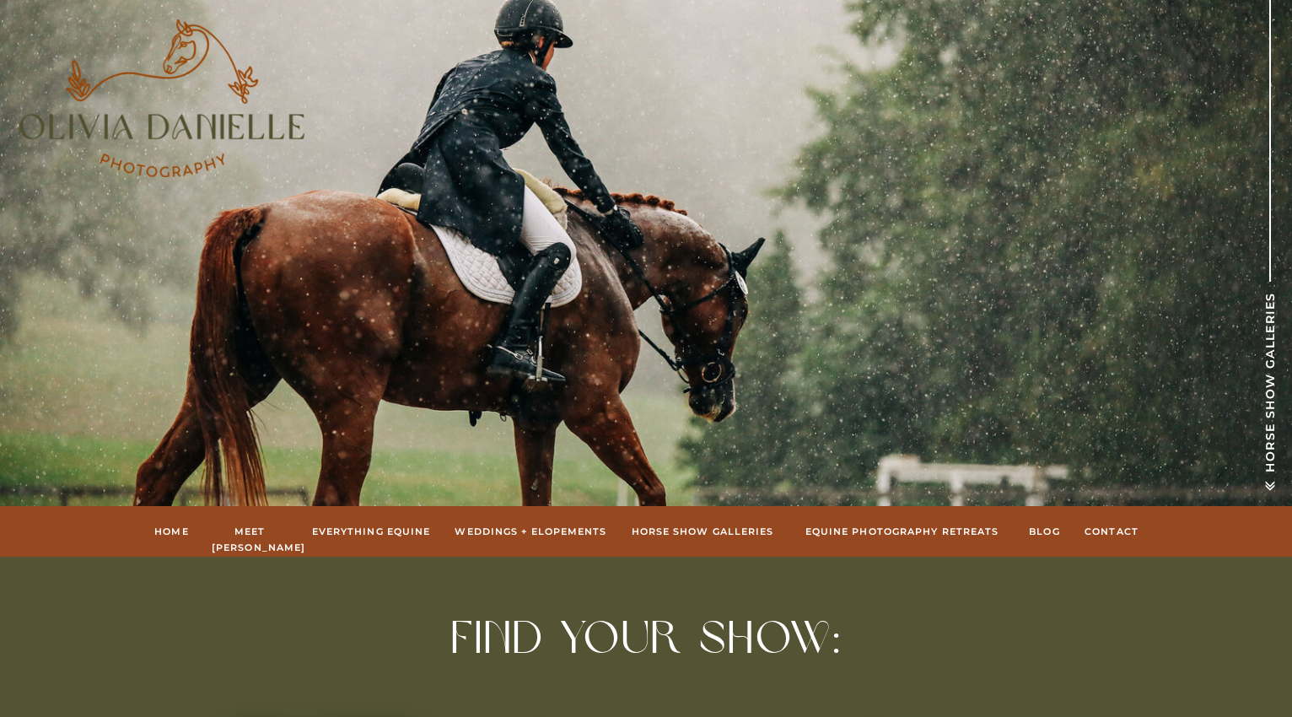
click at [855, 530] on nav "Equine Photography Retreats" at bounding box center [901, 531] width 207 height 15
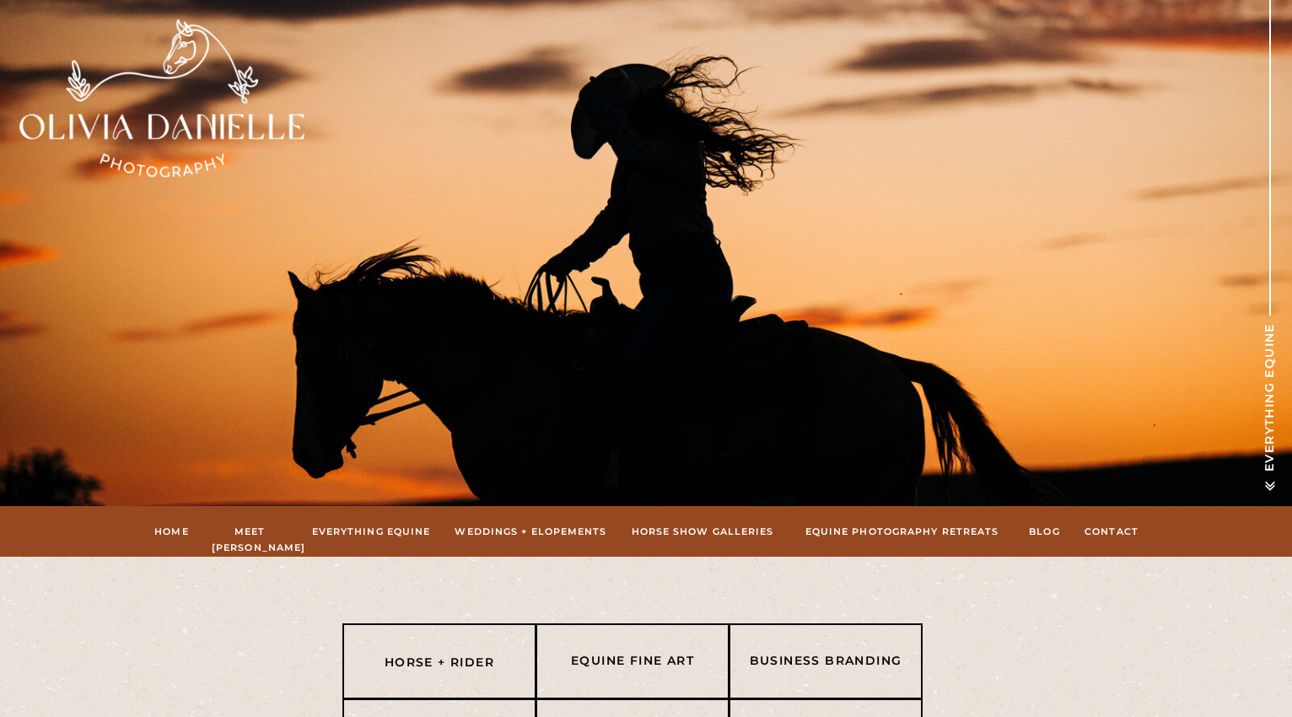
drag, startPoint x: 568, startPoint y: 656, endPoint x: 741, endPoint y: 830, distance: 245.0
